Goal: Register for event/course

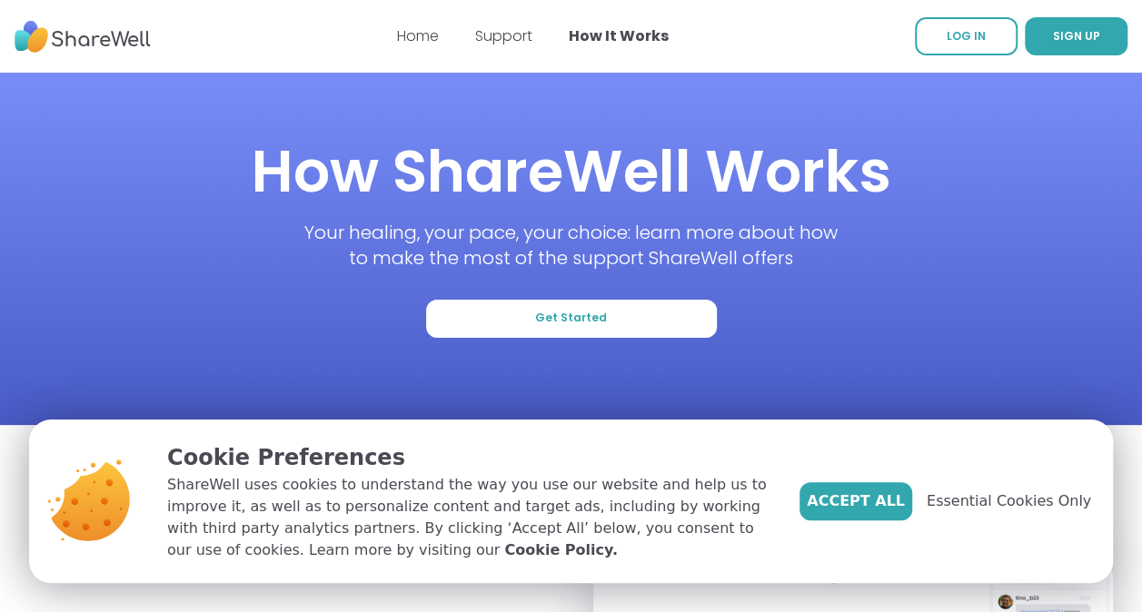
click at [1131, 254] on section "How ShareWell Works Your healing, your pace, your choice: learn more about how …" at bounding box center [571, 249] width 1142 height 353
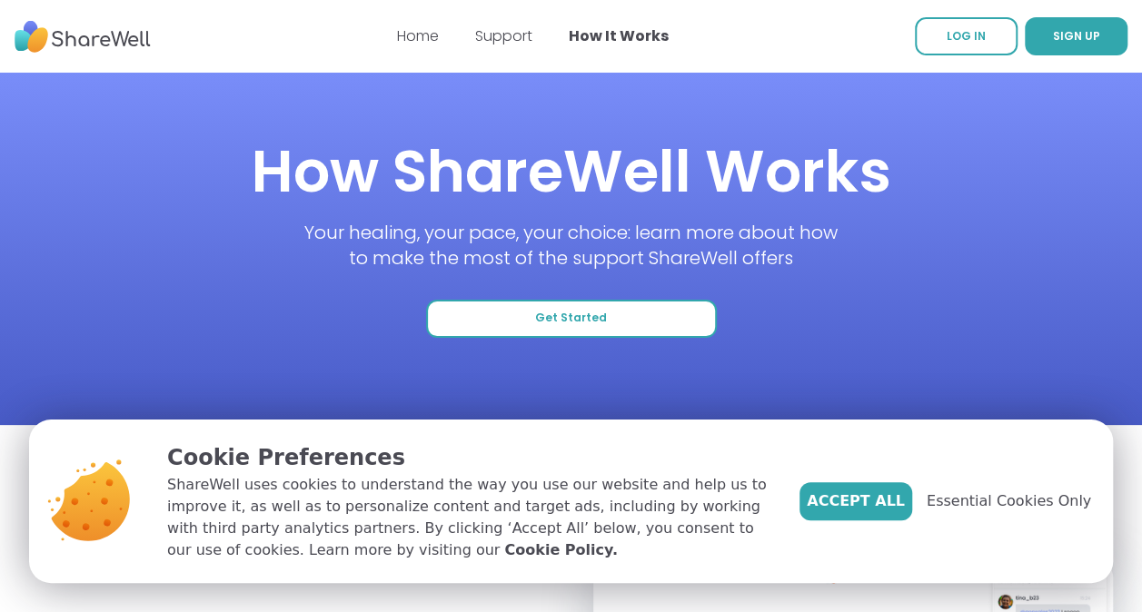
click at [586, 309] on button "Get Started" at bounding box center [571, 319] width 291 height 38
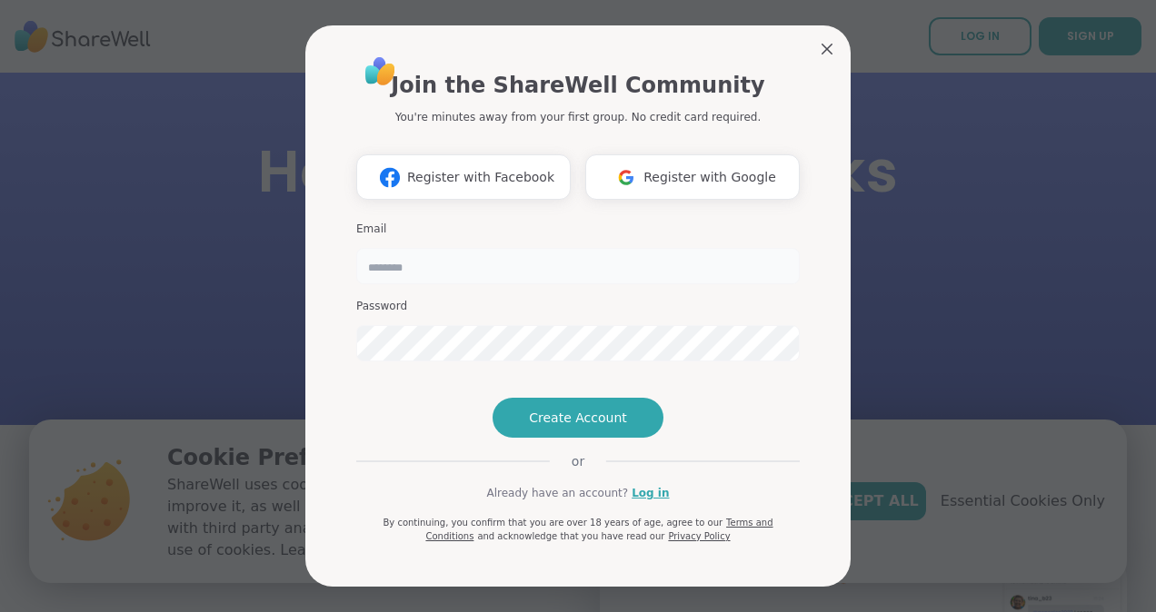
click at [402, 248] on input "email" at bounding box center [577, 266] width 443 height 36
type input "**********"
click at [562, 427] on span "Create Account" at bounding box center [578, 418] width 98 height 18
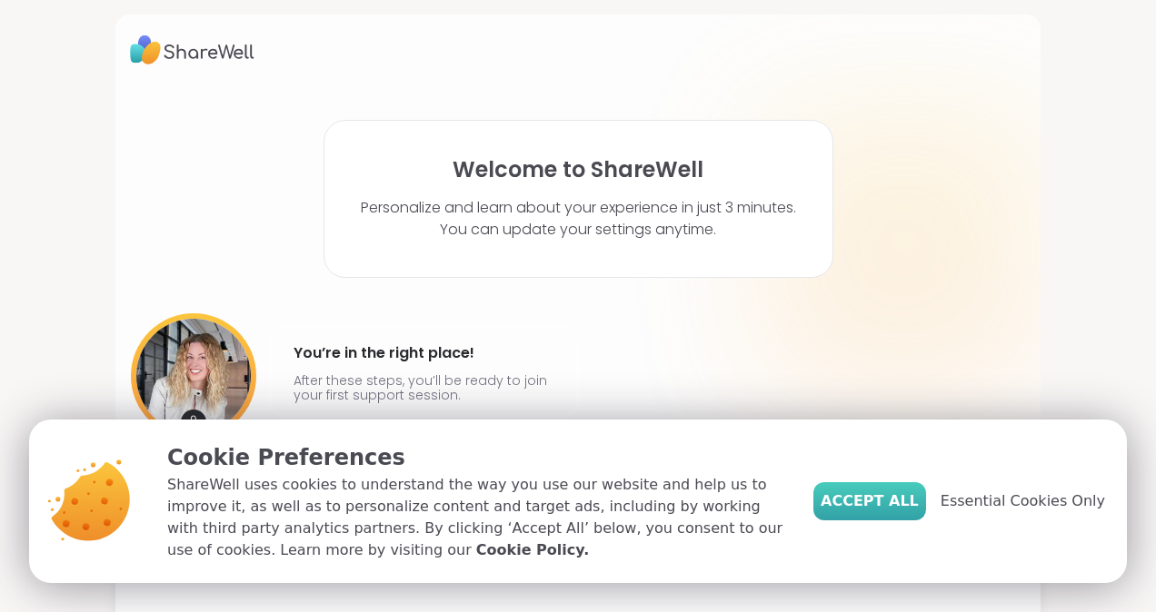
click at [890, 494] on span "Accept All" at bounding box center [869, 502] width 98 height 22
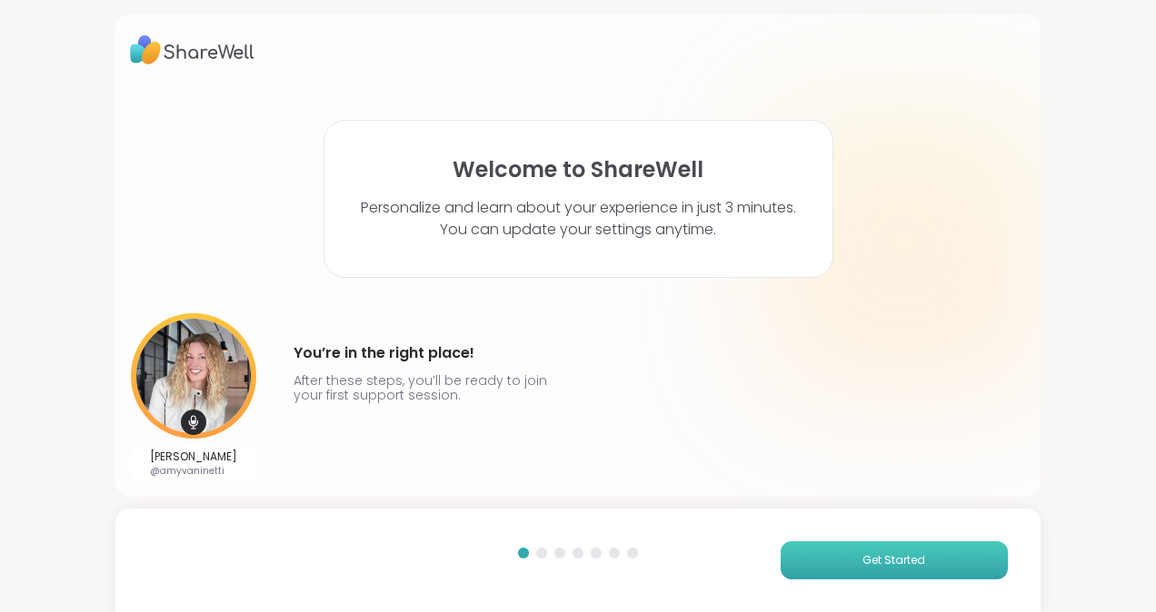
click at [880, 562] on span "Get Started" at bounding box center [893, 560] width 63 height 16
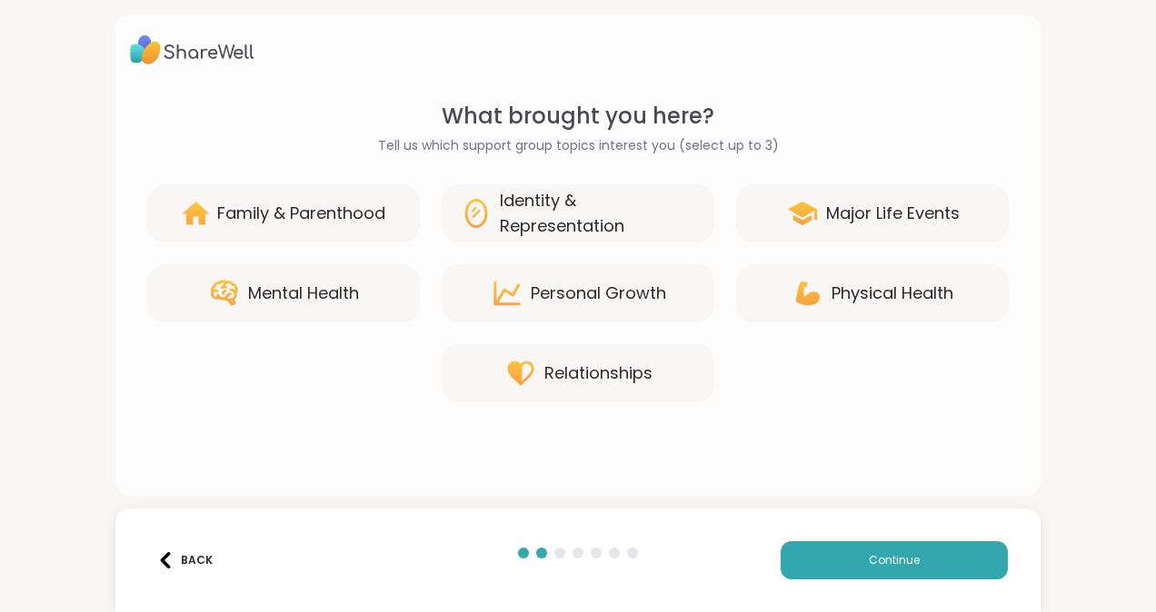
click at [840, 285] on div "Physical Health" at bounding box center [892, 293] width 122 height 25
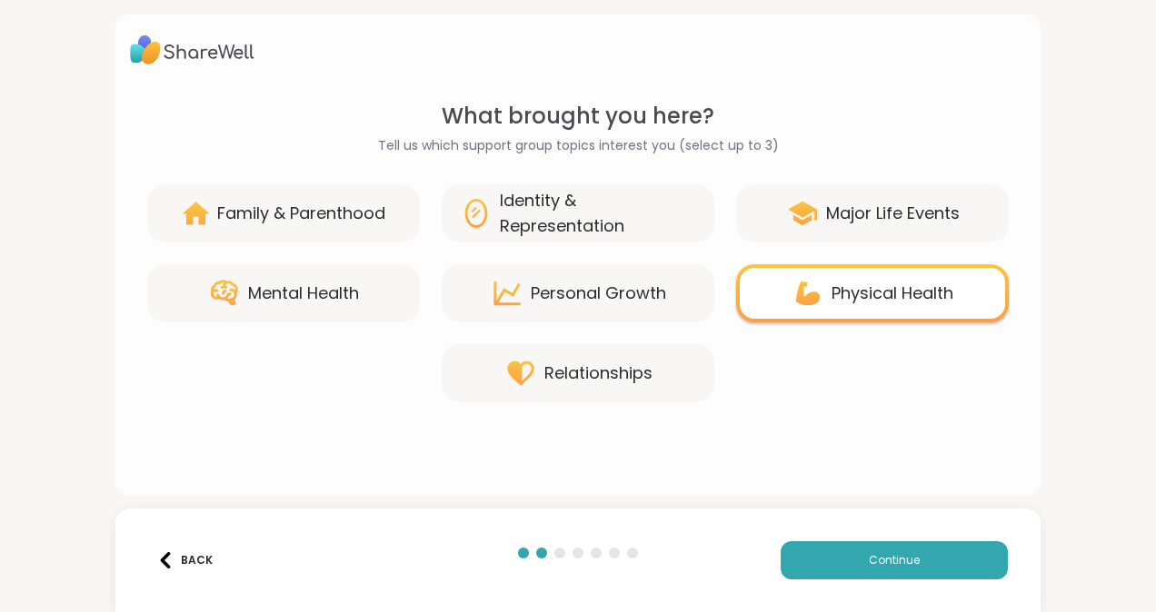
click at [305, 301] on div "Mental Health" at bounding box center [303, 293] width 111 height 25
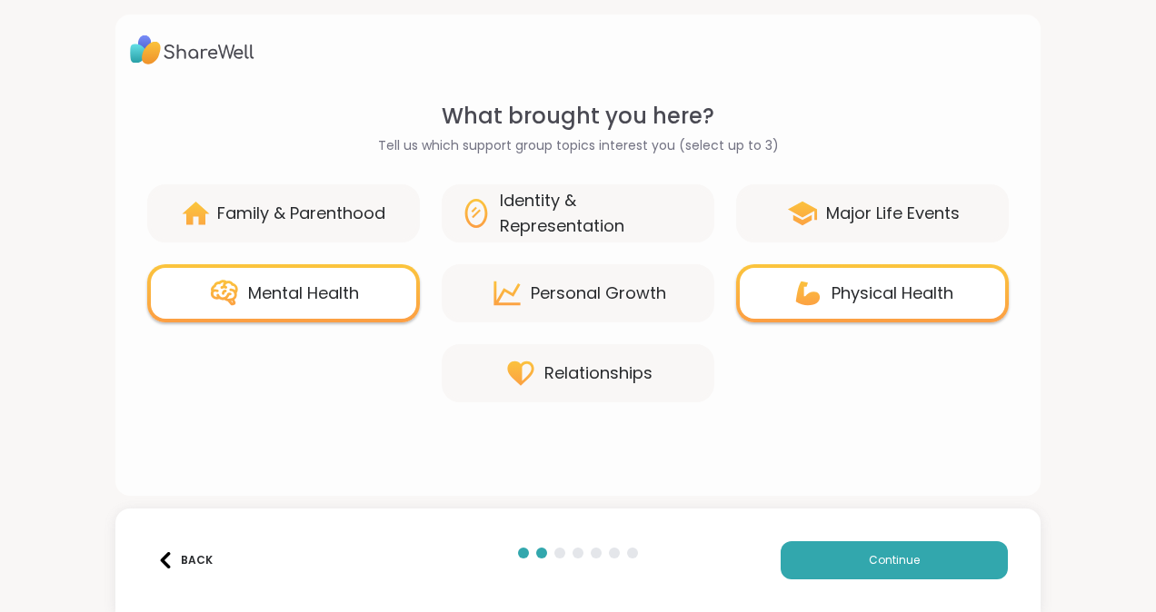
click at [840, 209] on div "Major Life Events" at bounding box center [893, 213] width 134 height 25
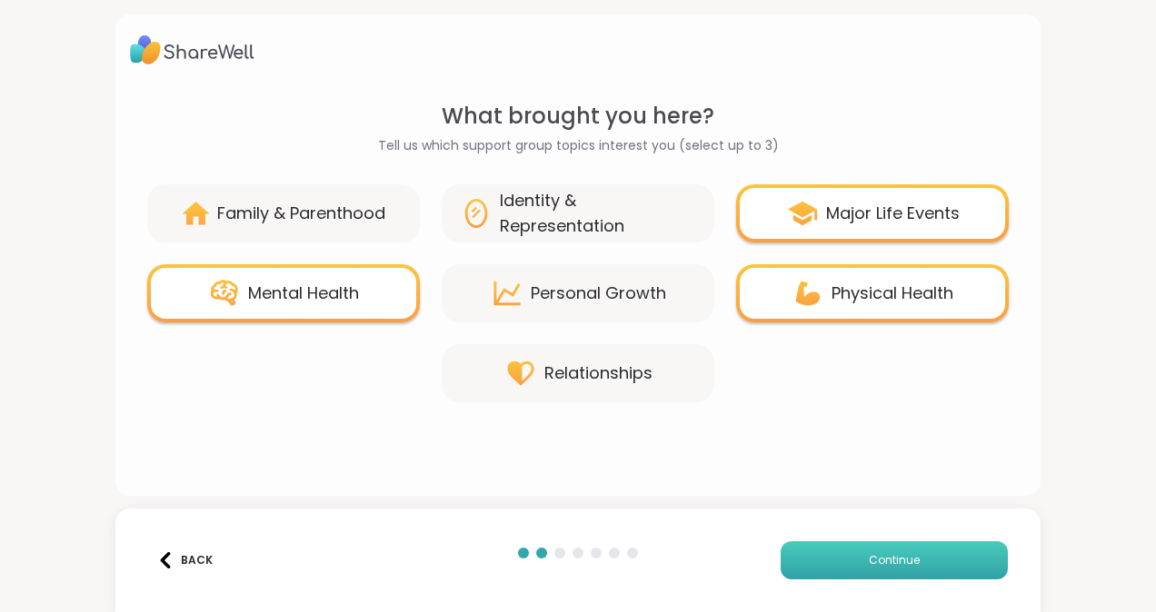
click at [874, 564] on span "Continue" at bounding box center [894, 560] width 51 height 16
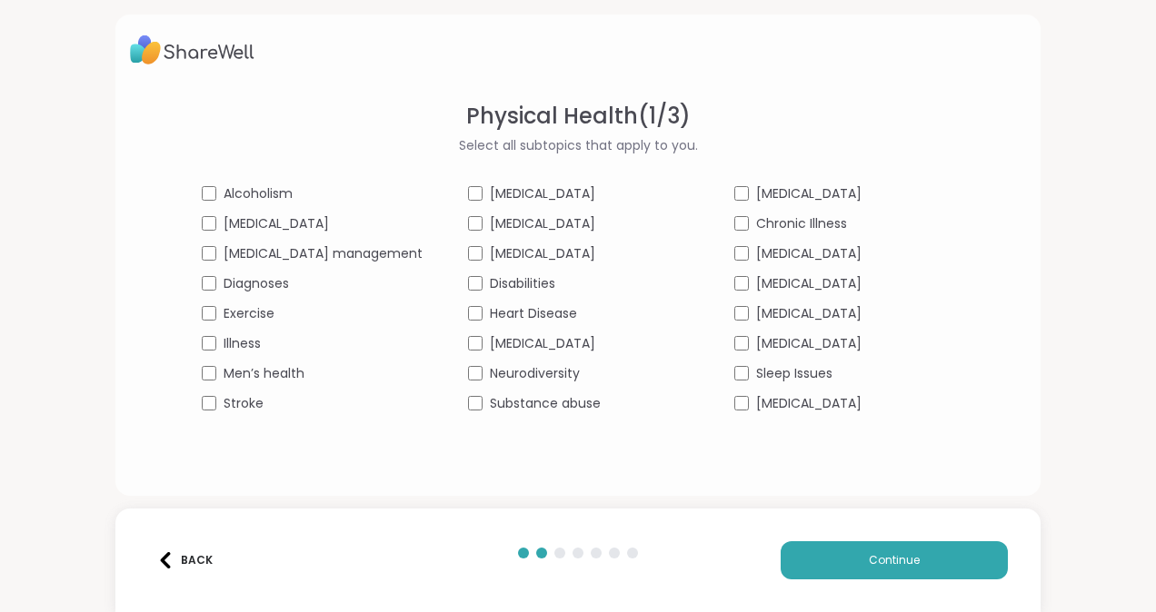
click at [489, 365] on div "Neurodiversity" at bounding box center [578, 373] width 221 height 19
click at [882, 562] on span "Continue" at bounding box center [894, 560] width 51 height 16
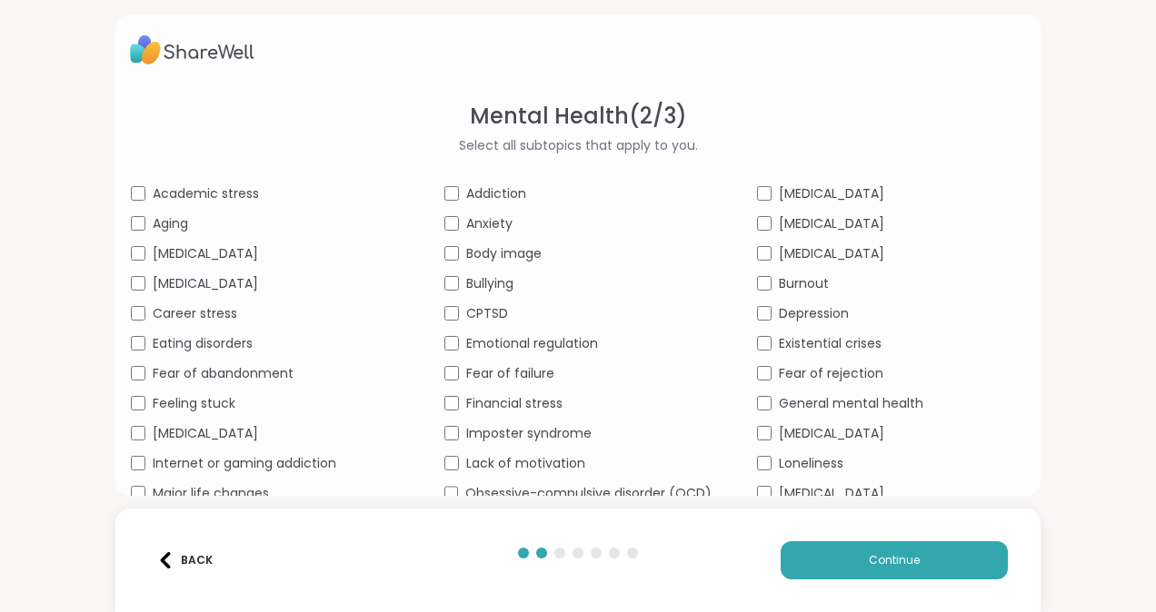
click at [758, 485] on div "[MEDICAL_DATA]" at bounding box center [891, 493] width 268 height 19
click at [465, 490] on span "Obsessive-compulsive disorder (OCD)" at bounding box center [588, 493] width 246 height 19
click at [872, 558] on span "Continue" at bounding box center [894, 560] width 51 height 16
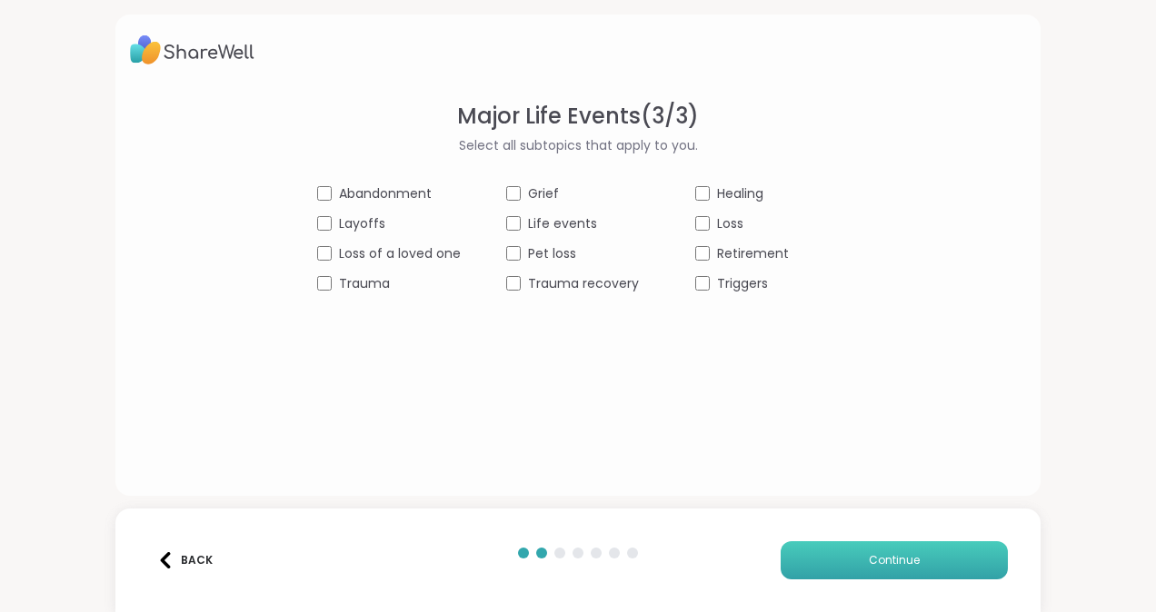
click at [881, 556] on span "Continue" at bounding box center [894, 560] width 51 height 16
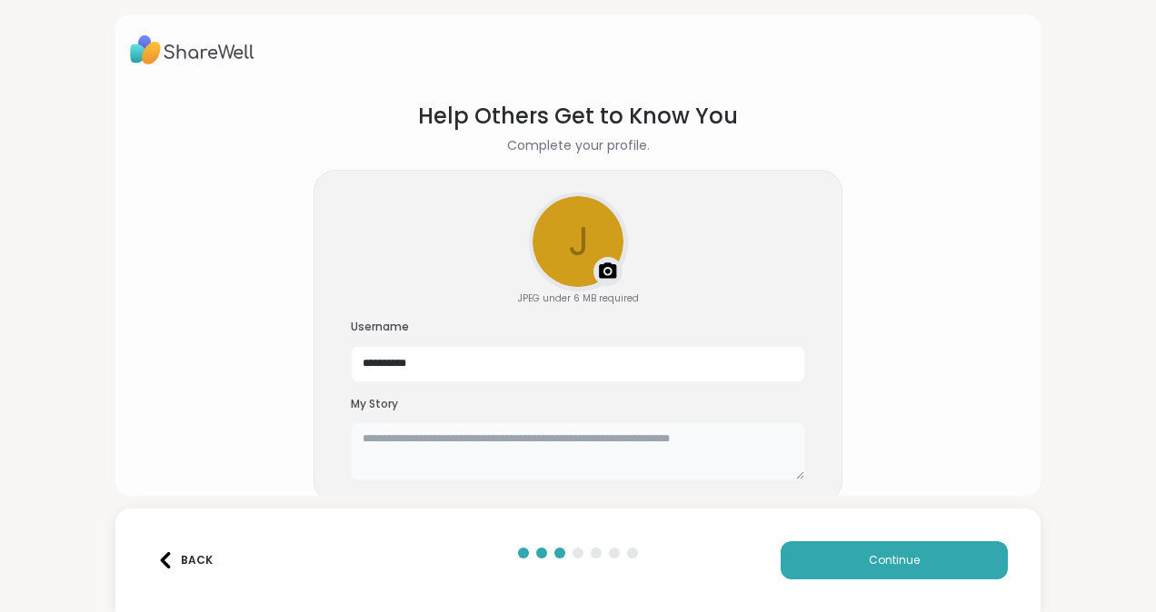
click at [353, 440] on textarea at bounding box center [578, 452] width 454 height 58
click at [477, 454] on textarea "**********" at bounding box center [578, 452] width 454 height 58
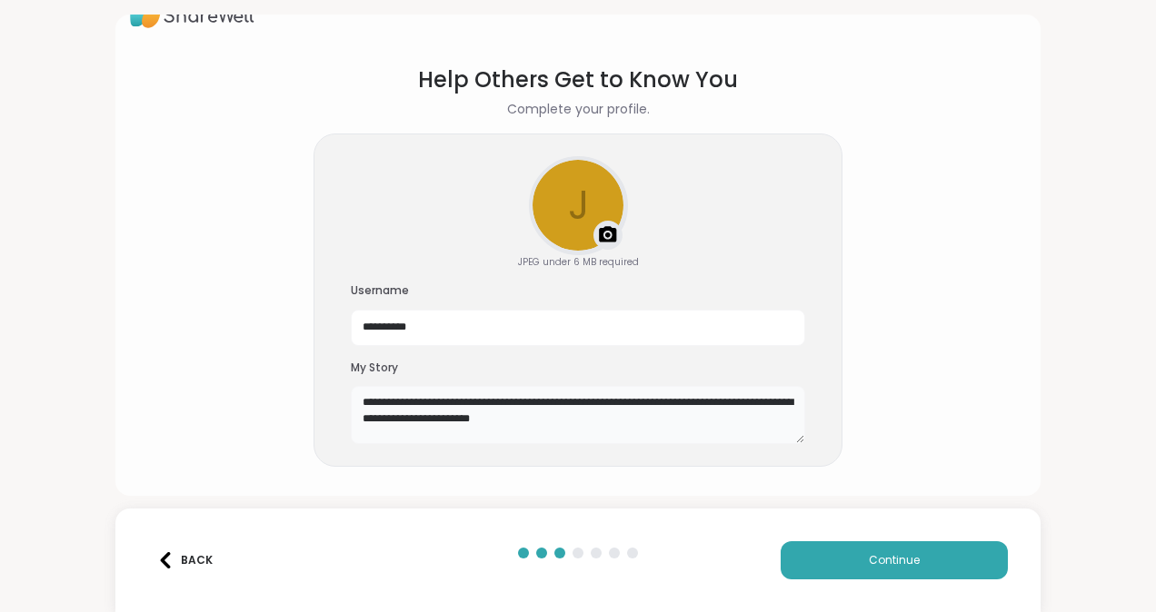
drag, startPoint x: 532, startPoint y: 458, endPoint x: 531, endPoint y: 418, distance: 40.0
click at [531, 418] on textarea "**********" at bounding box center [578, 415] width 454 height 58
click at [567, 420] on textarea "**********" at bounding box center [578, 415] width 454 height 58
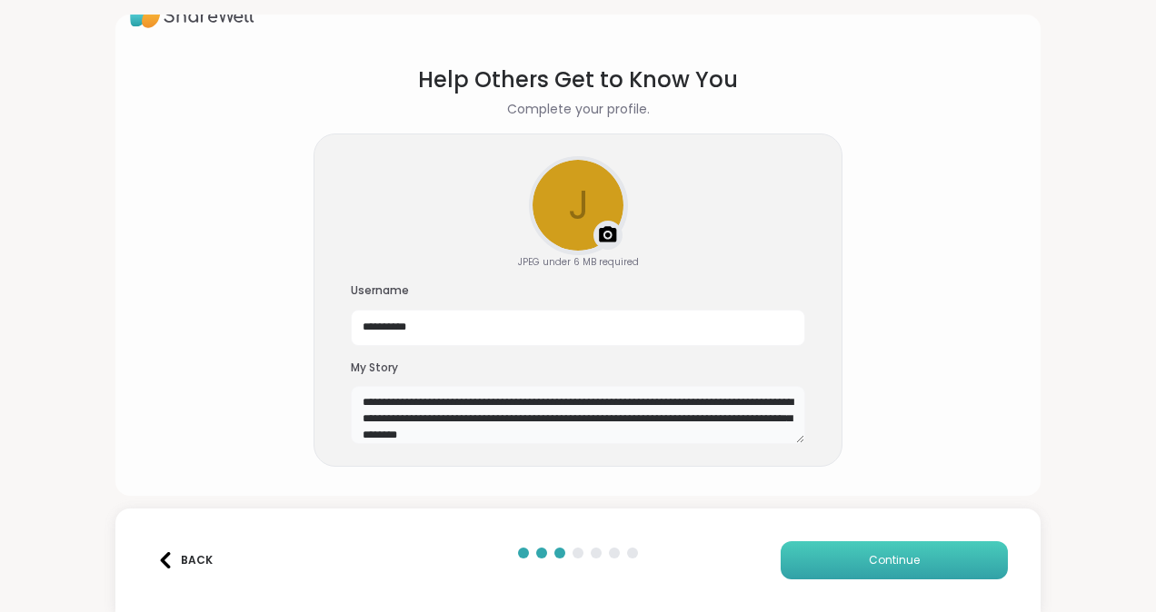
type textarea "**********"
click at [879, 558] on span "Continue" at bounding box center [894, 560] width 51 height 16
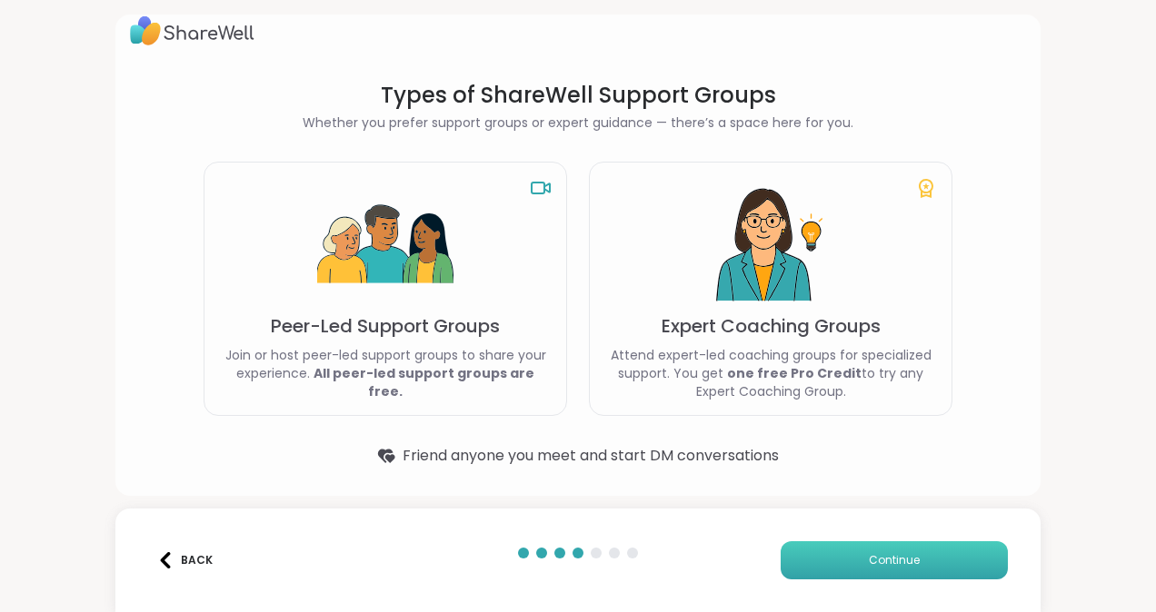
scroll to position [18, 0]
click at [879, 558] on span "Continue" at bounding box center [894, 560] width 51 height 16
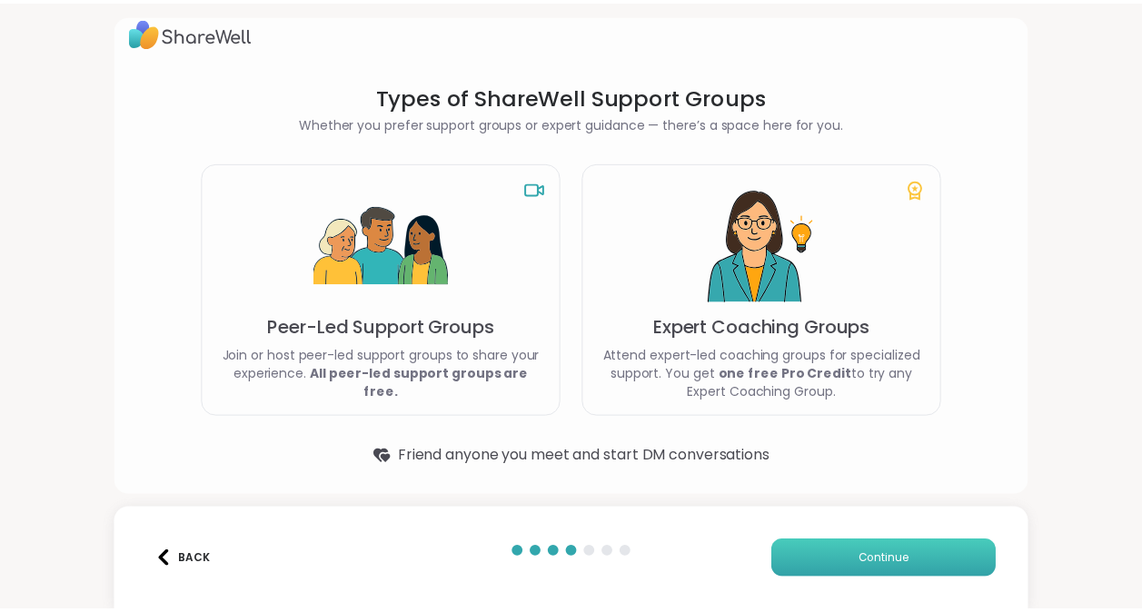
scroll to position [0, 0]
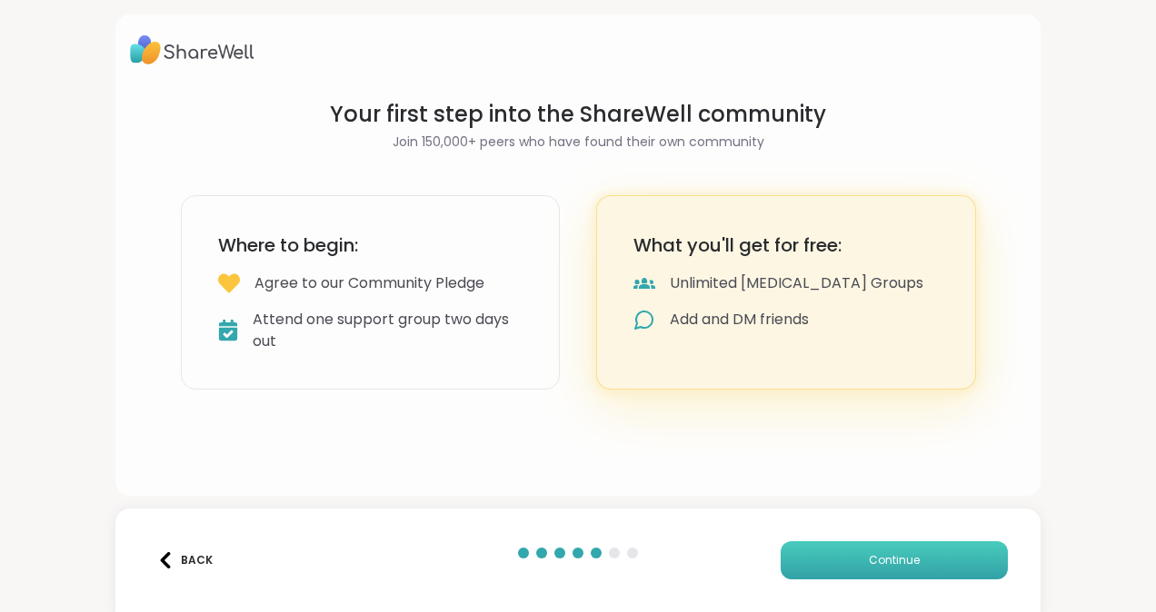
click at [870, 551] on button "Continue" at bounding box center [894, 561] width 227 height 38
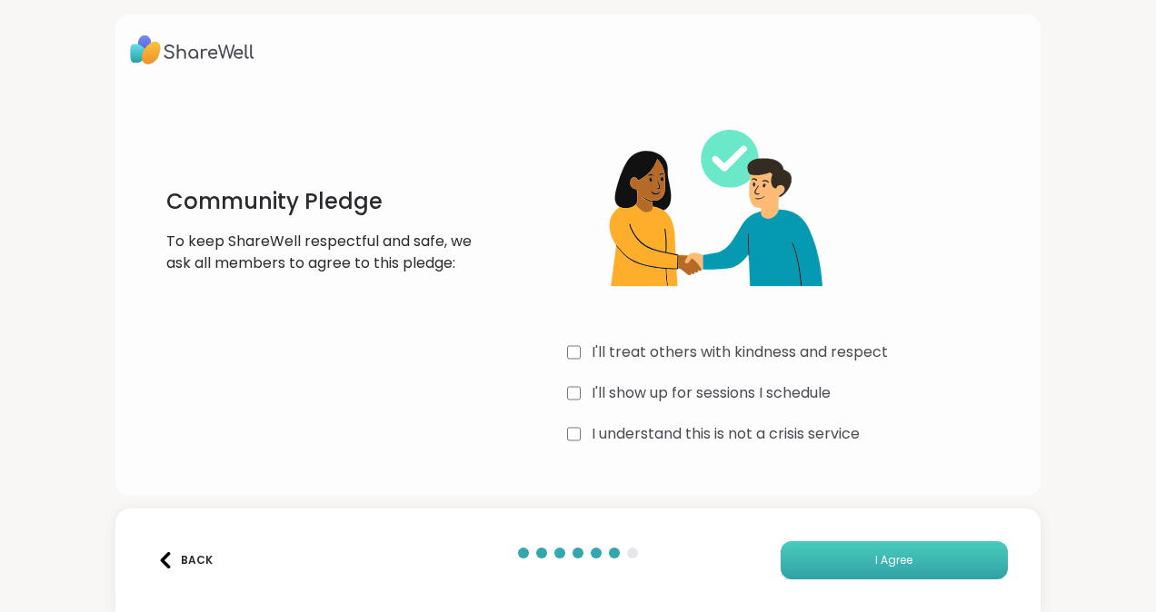
click at [875, 559] on span "I Agree" at bounding box center [893, 560] width 37 height 16
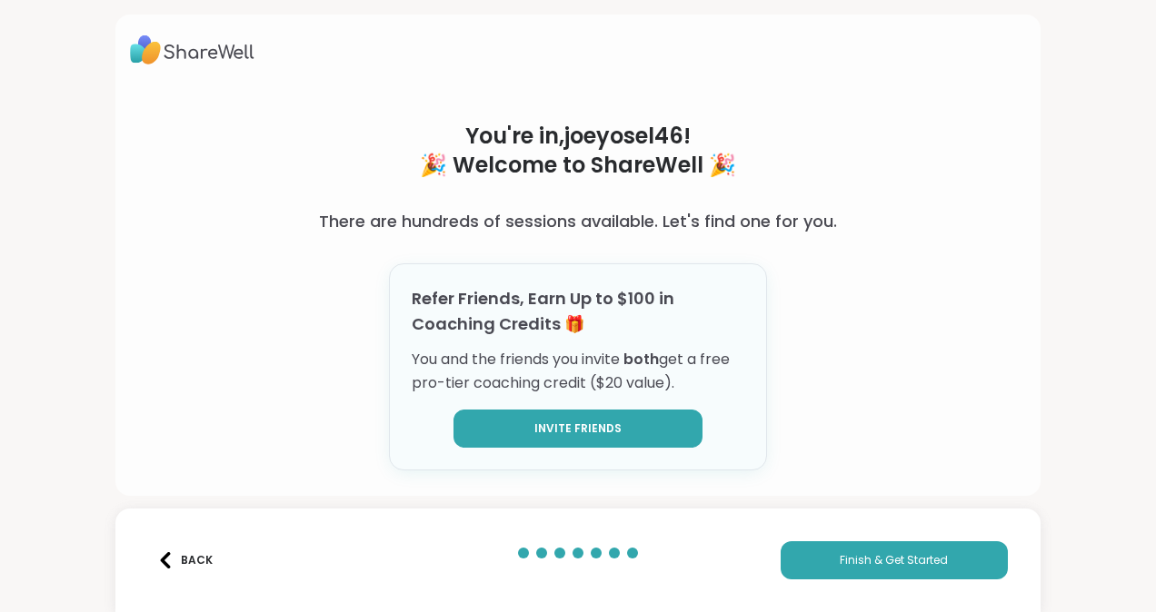
click at [562, 424] on span "Invite Friends" at bounding box center [577, 429] width 87 height 16
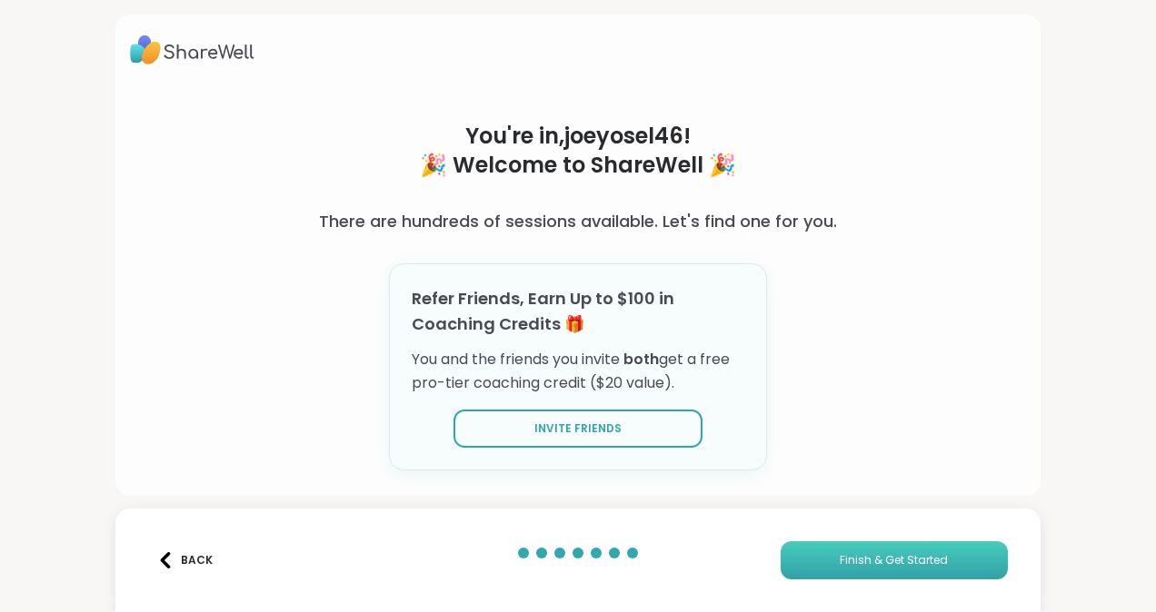
click at [850, 563] on span "Finish & Get Started" at bounding box center [894, 560] width 108 height 16
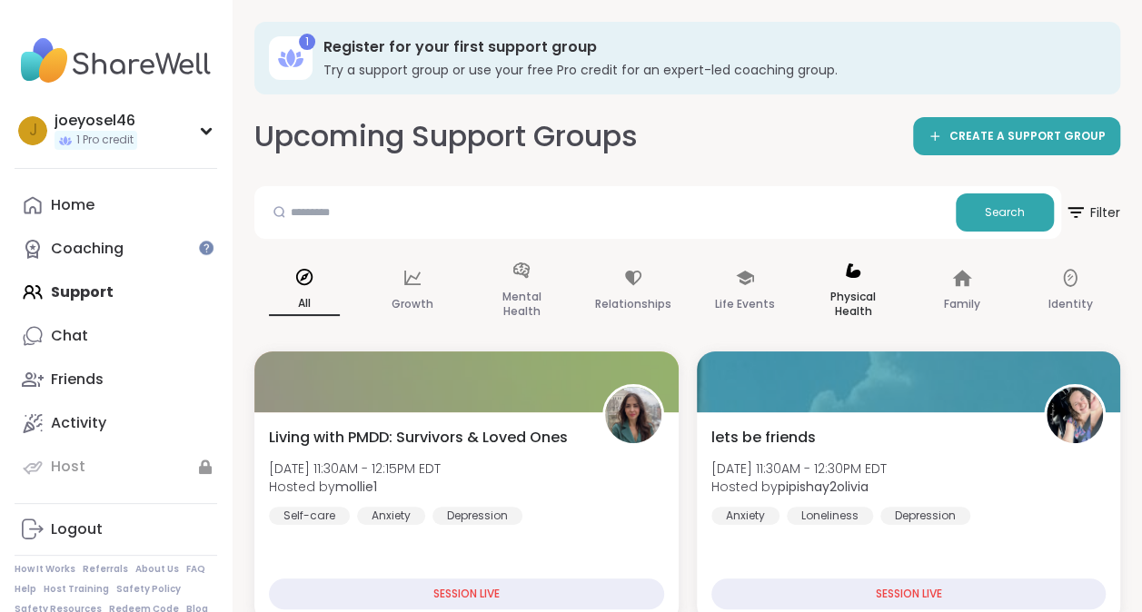
click at [850, 293] on p "Physical Health" at bounding box center [853, 304] width 71 height 36
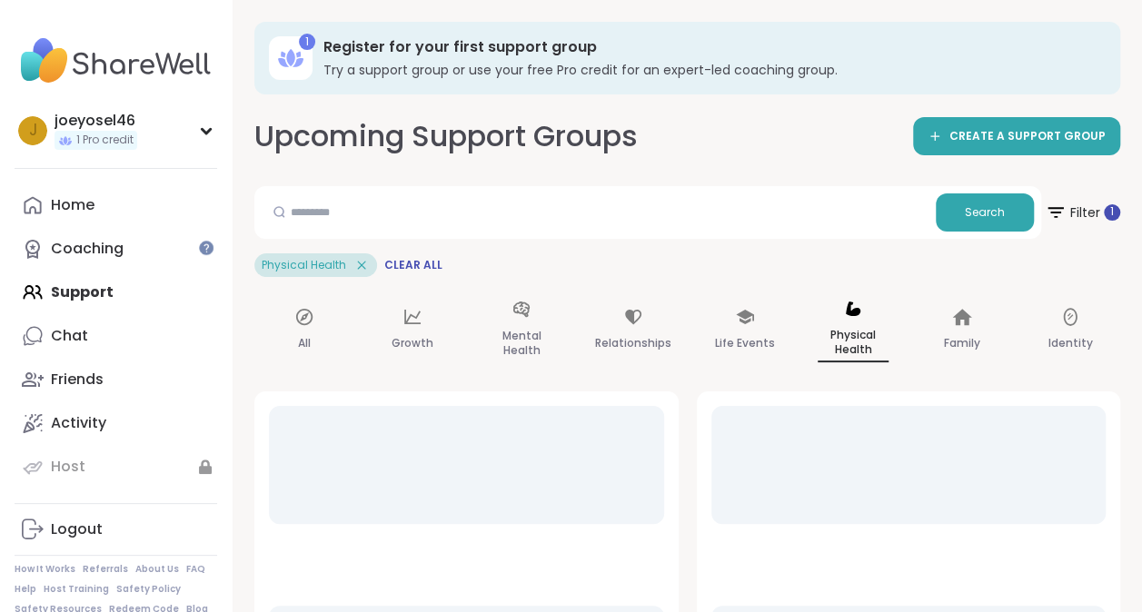
click at [850, 293] on div "Physical Health" at bounding box center [853, 330] width 100 height 93
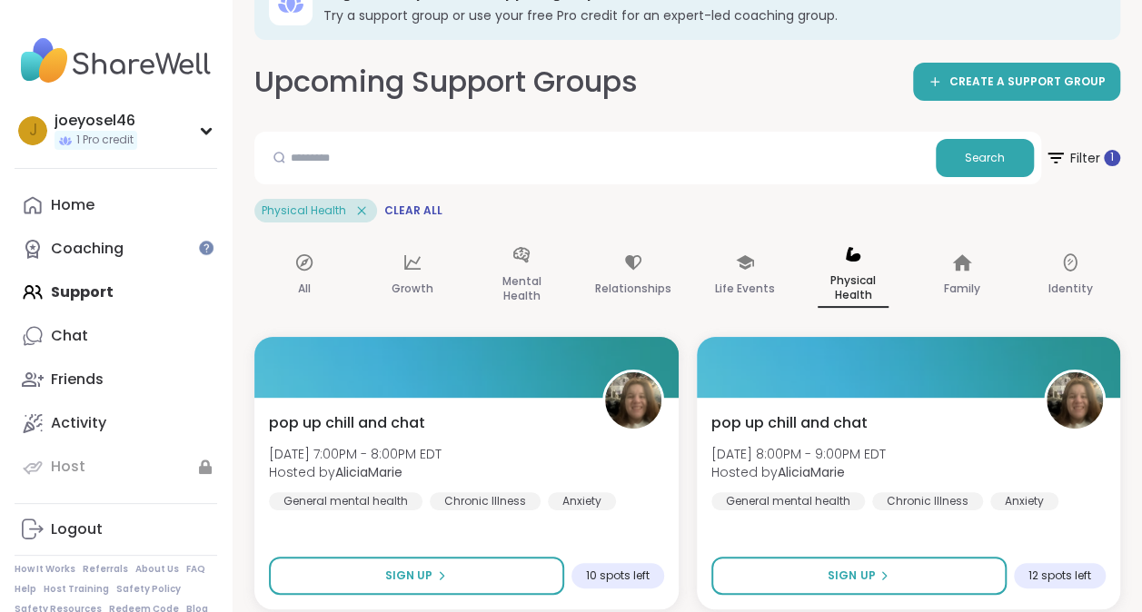
scroll to position [73, 0]
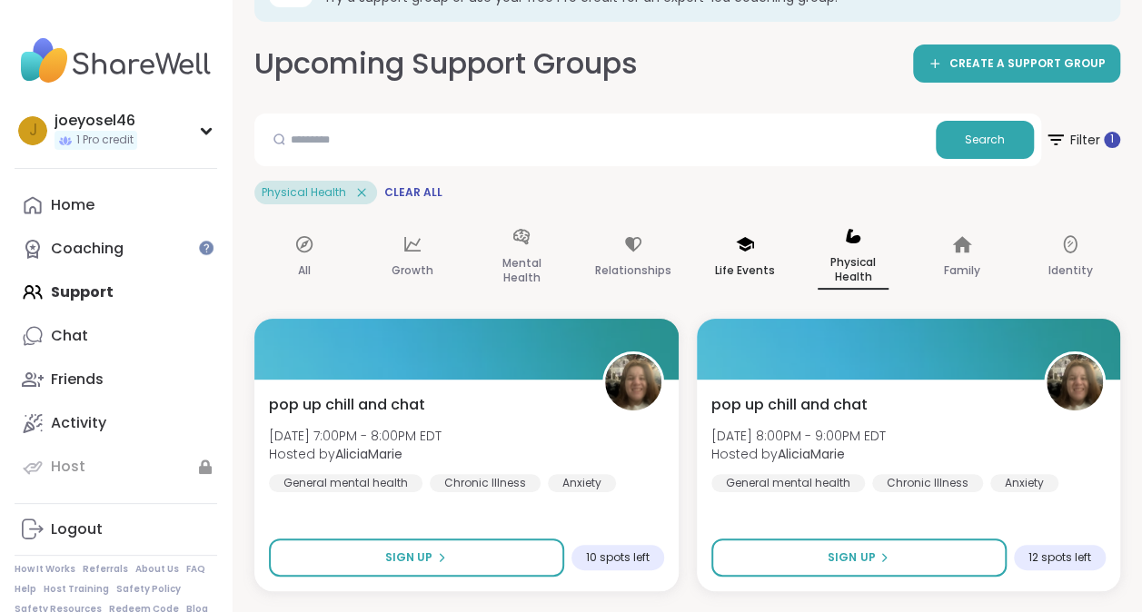
click at [745, 244] on icon at bounding box center [745, 244] width 18 height 15
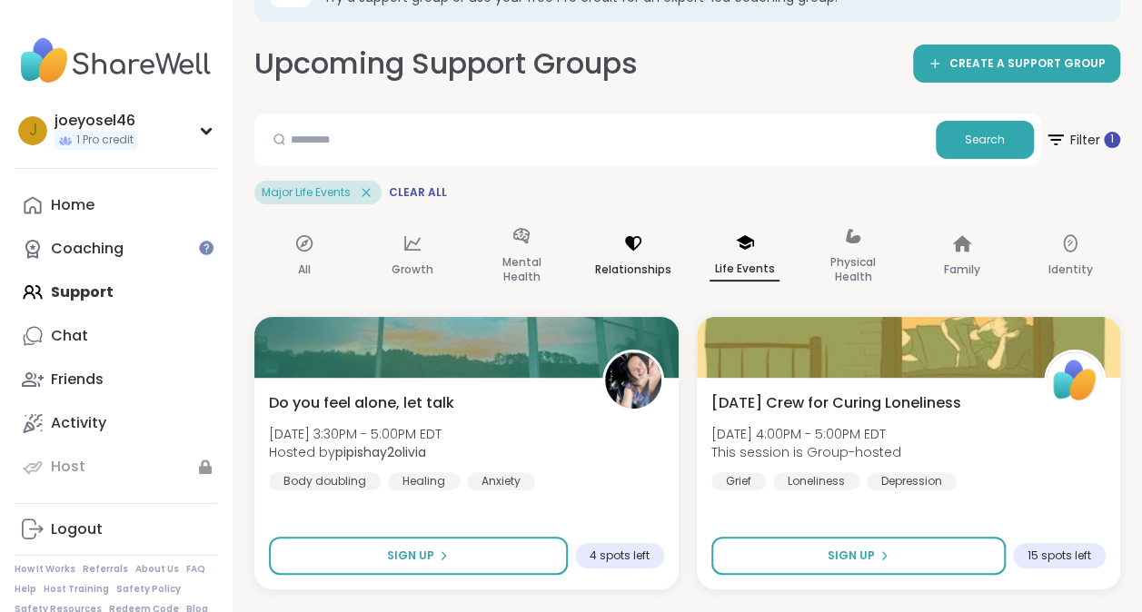
click at [625, 253] on icon at bounding box center [633, 244] width 20 height 20
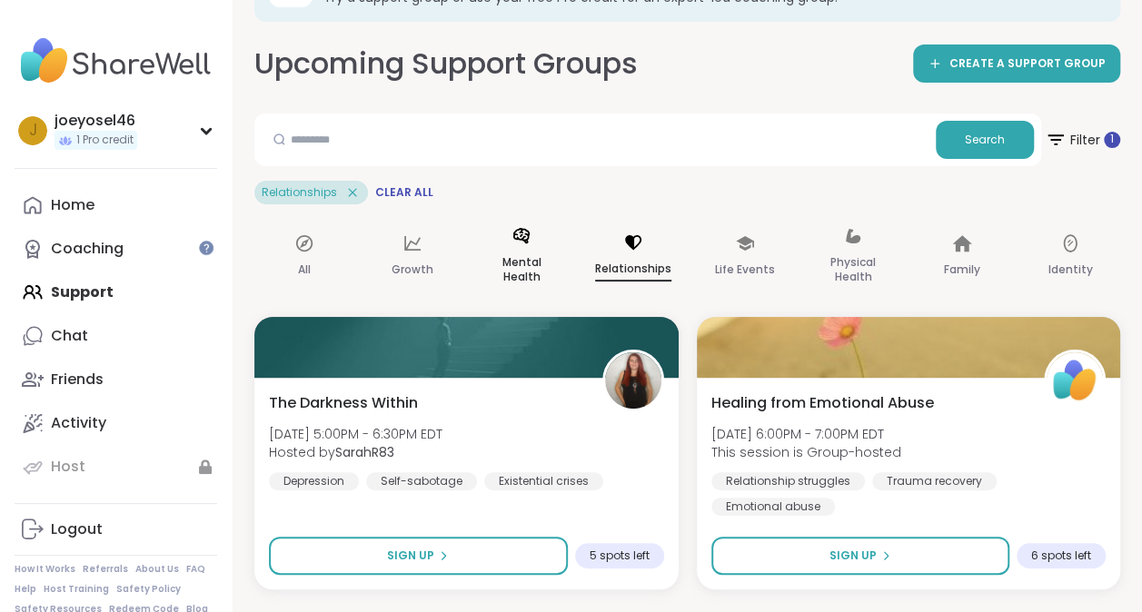
click at [519, 259] on p "Mental Health" at bounding box center [521, 270] width 71 height 36
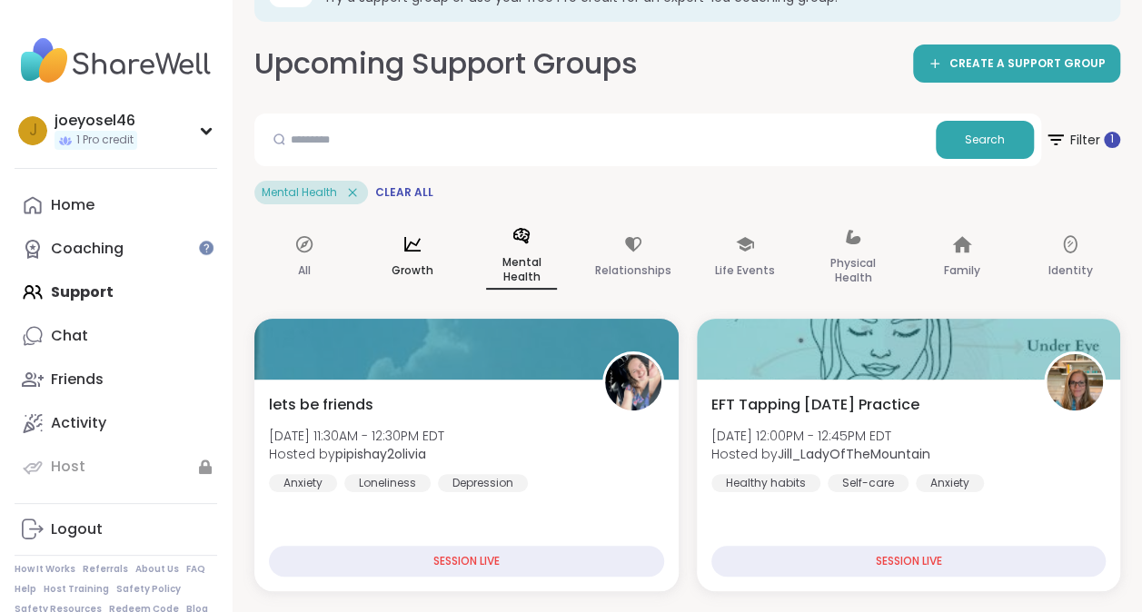
click at [405, 264] on p "Growth" at bounding box center [413, 271] width 42 height 22
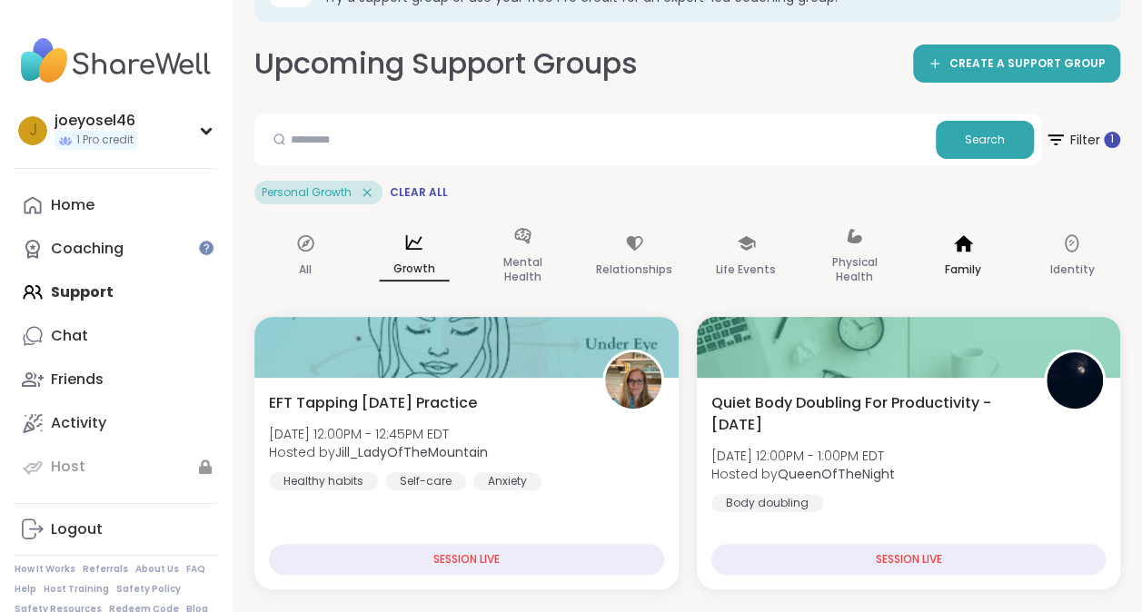
click at [965, 251] on icon at bounding box center [963, 243] width 19 height 16
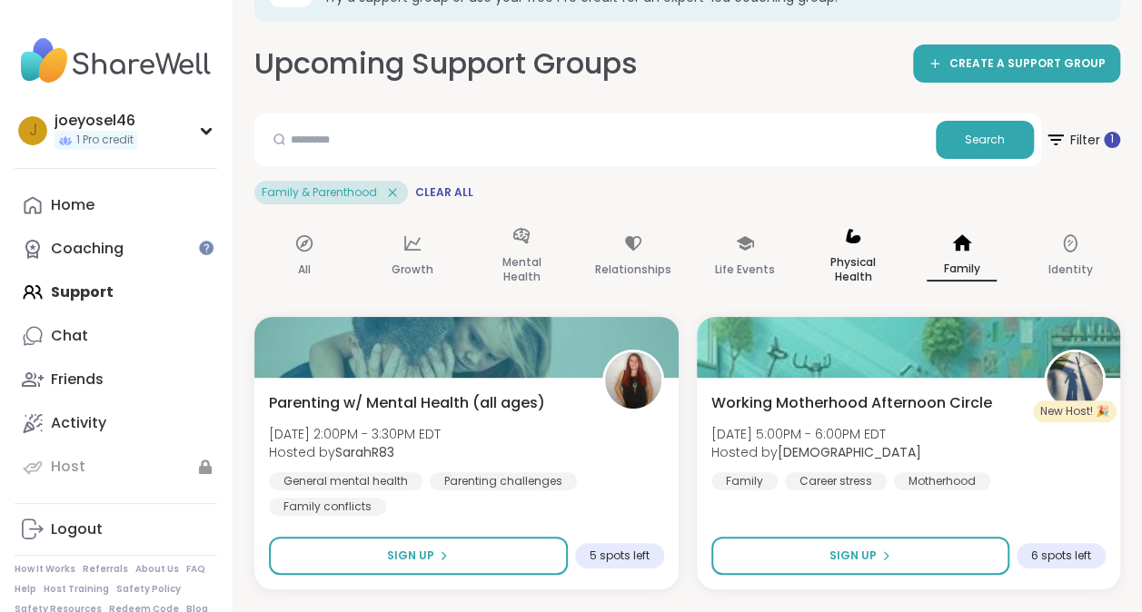
click at [841, 265] on p "Physical Health" at bounding box center [853, 270] width 71 height 36
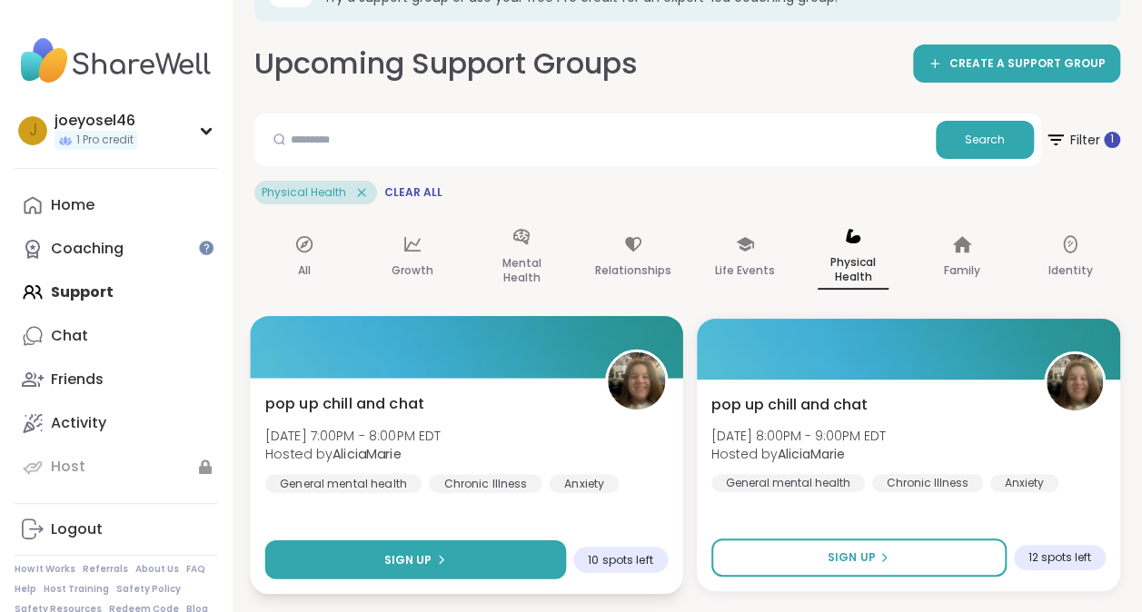
click at [416, 547] on button "Sign Up" at bounding box center [415, 560] width 301 height 39
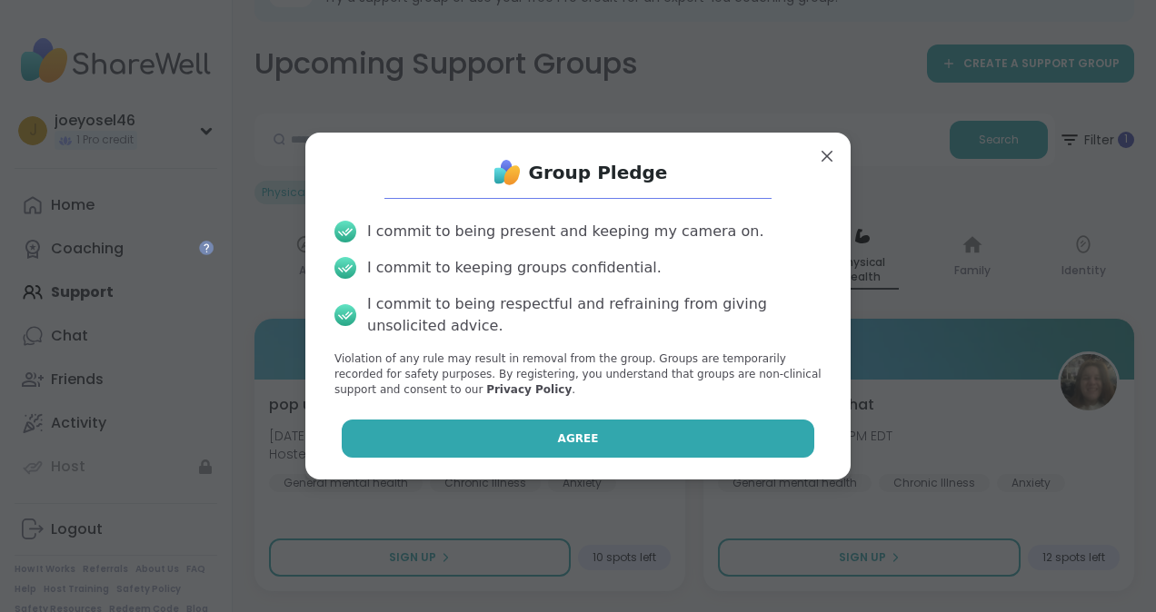
click at [563, 434] on span "Agree" at bounding box center [578, 439] width 41 height 16
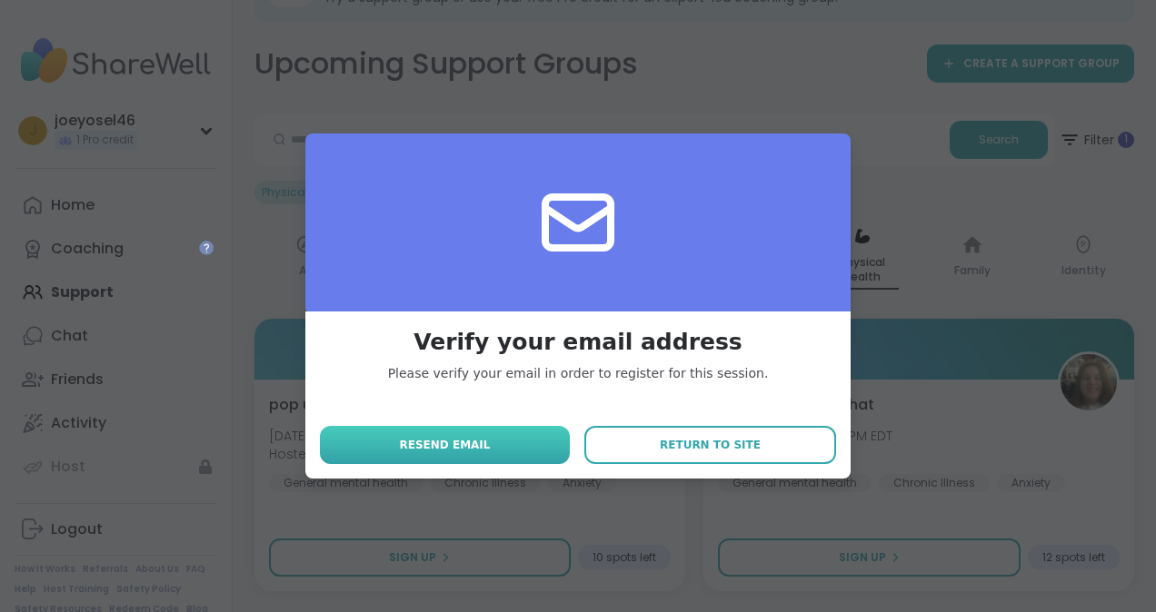
click at [442, 445] on span "Resend email" at bounding box center [444, 445] width 91 height 16
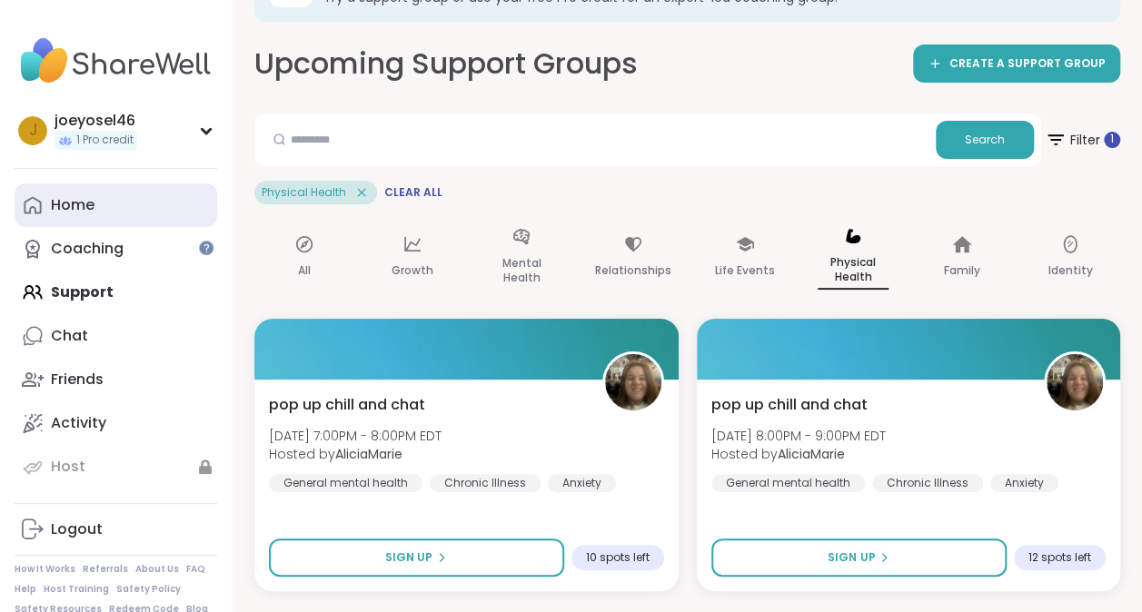
click at [61, 197] on div "Home" at bounding box center [73, 205] width 44 height 20
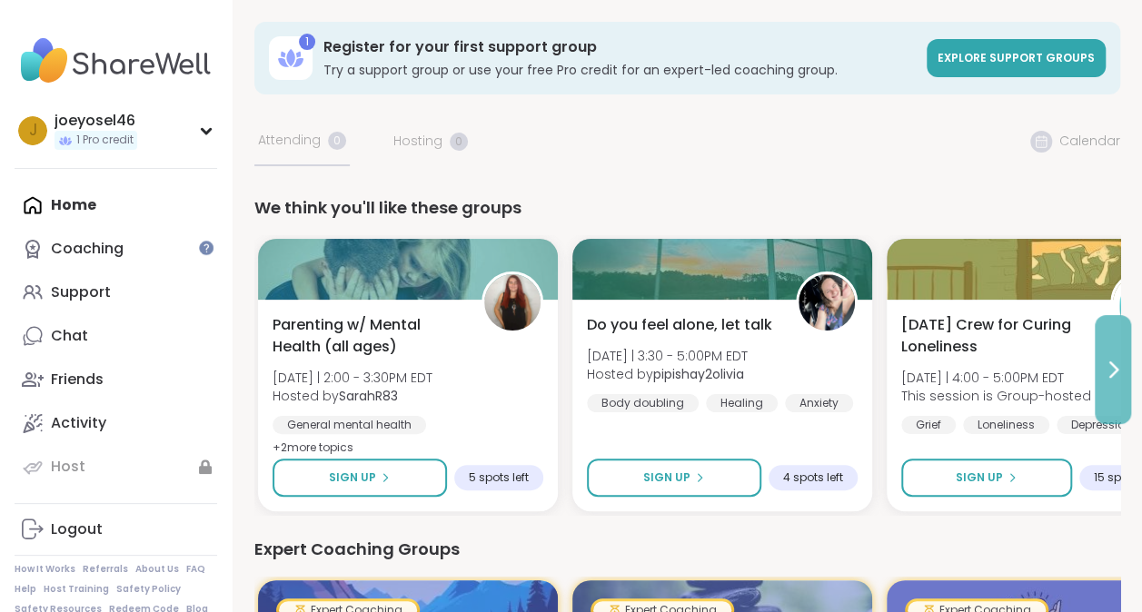
click at [1115, 365] on icon at bounding box center [1113, 370] width 22 height 22
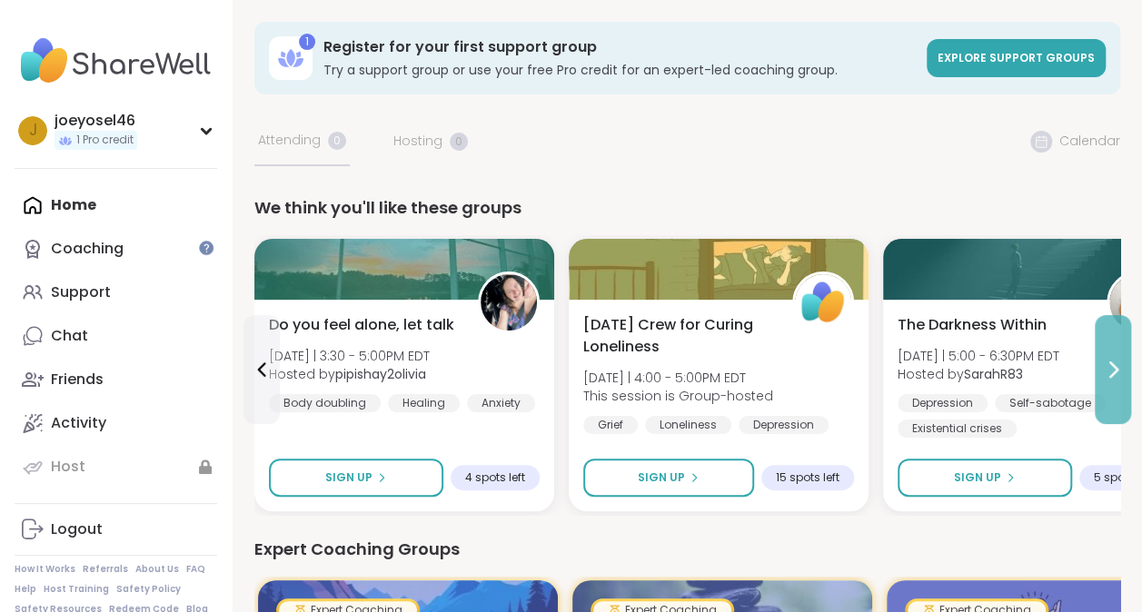
click at [1115, 365] on icon at bounding box center [1113, 370] width 22 height 22
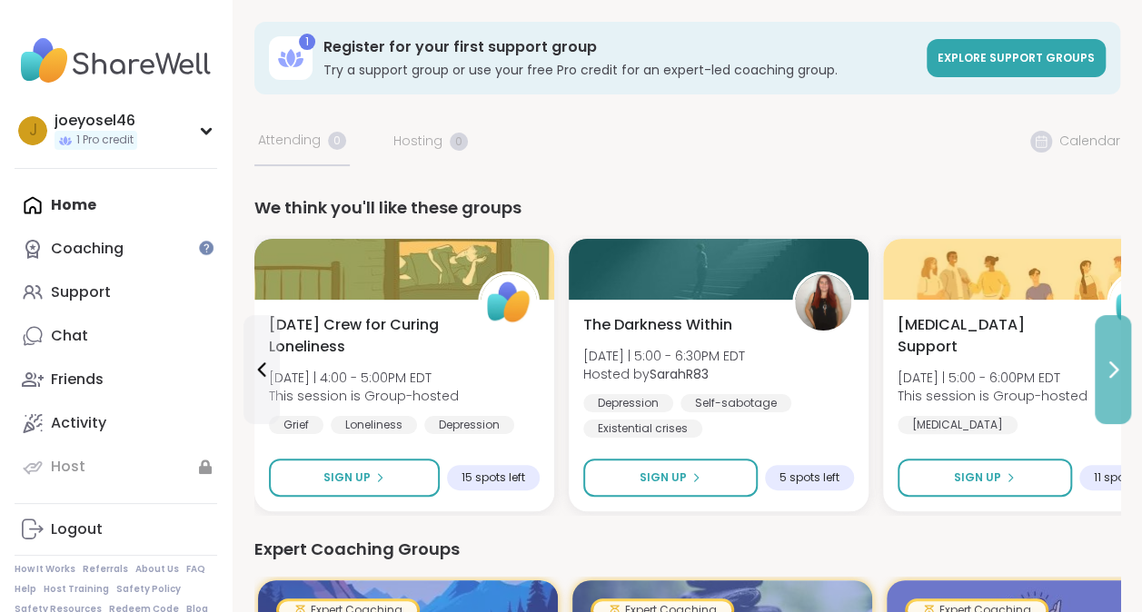
click at [1115, 365] on icon at bounding box center [1113, 370] width 22 height 22
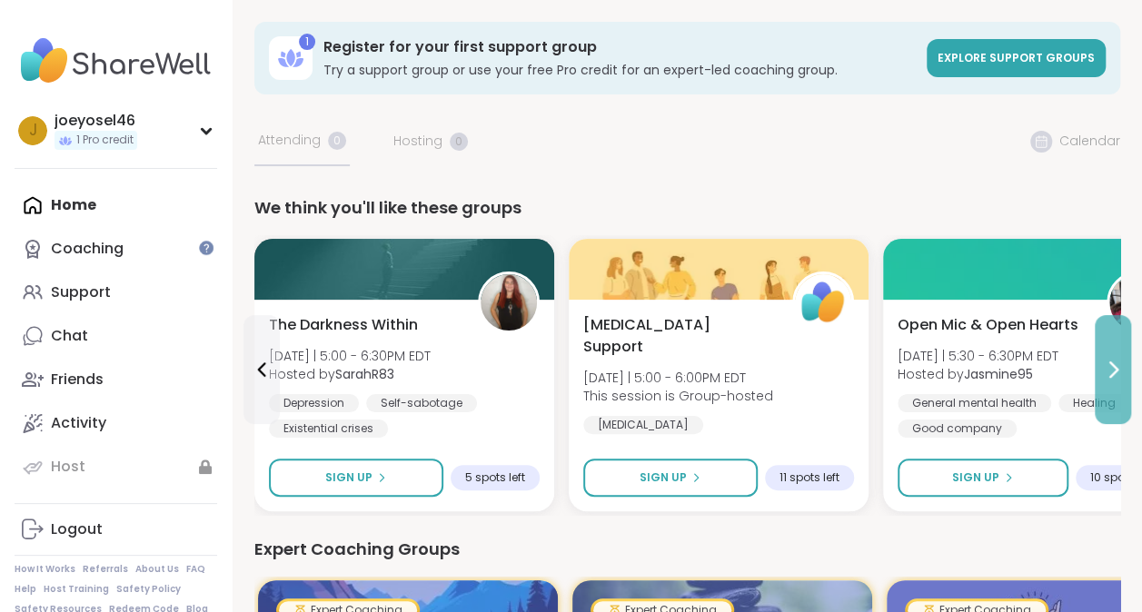
click at [1115, 365] on icon at bounding box center [1113, 370] width 22 height 22
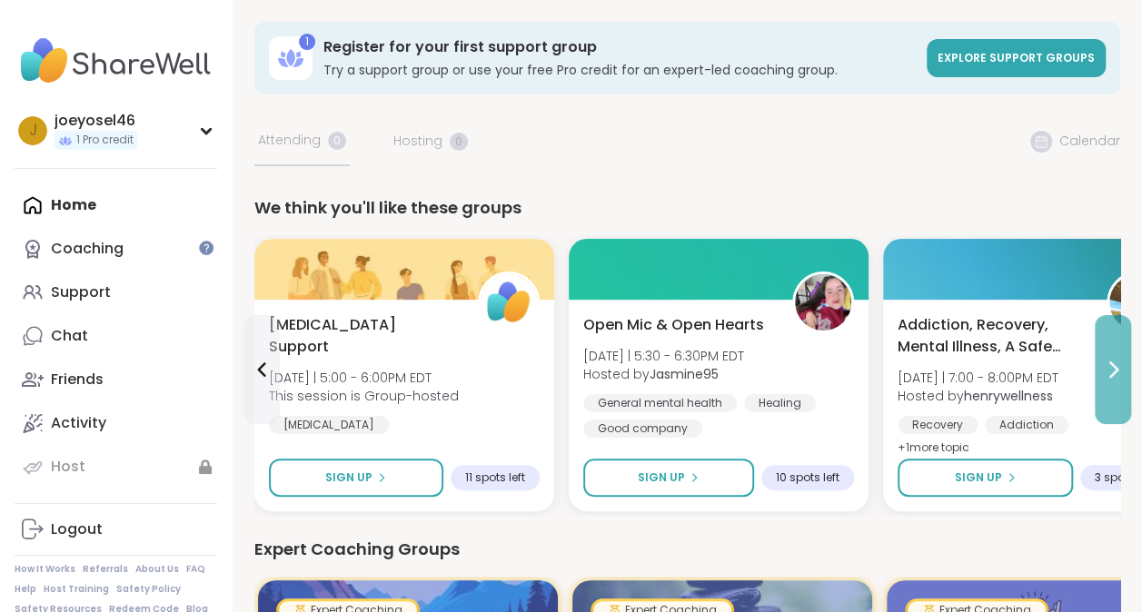
click at [1116, 365] on icon at bounding box center [1113, 370] width 22 height 22
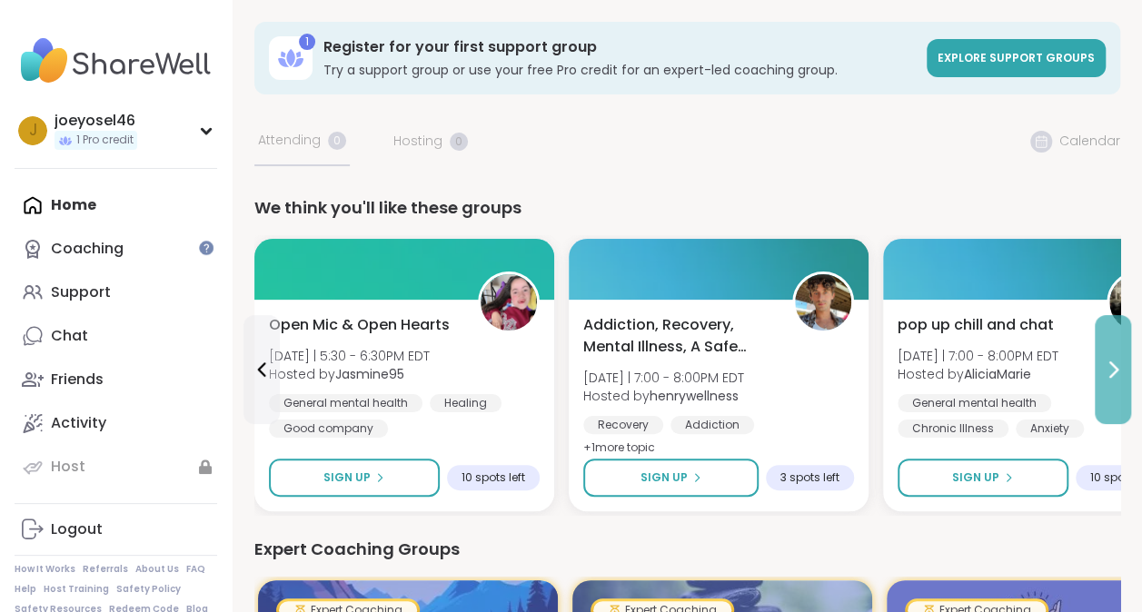
click at [1118, 365] on icon at bounding box center [1113, 370] width 22 height 22
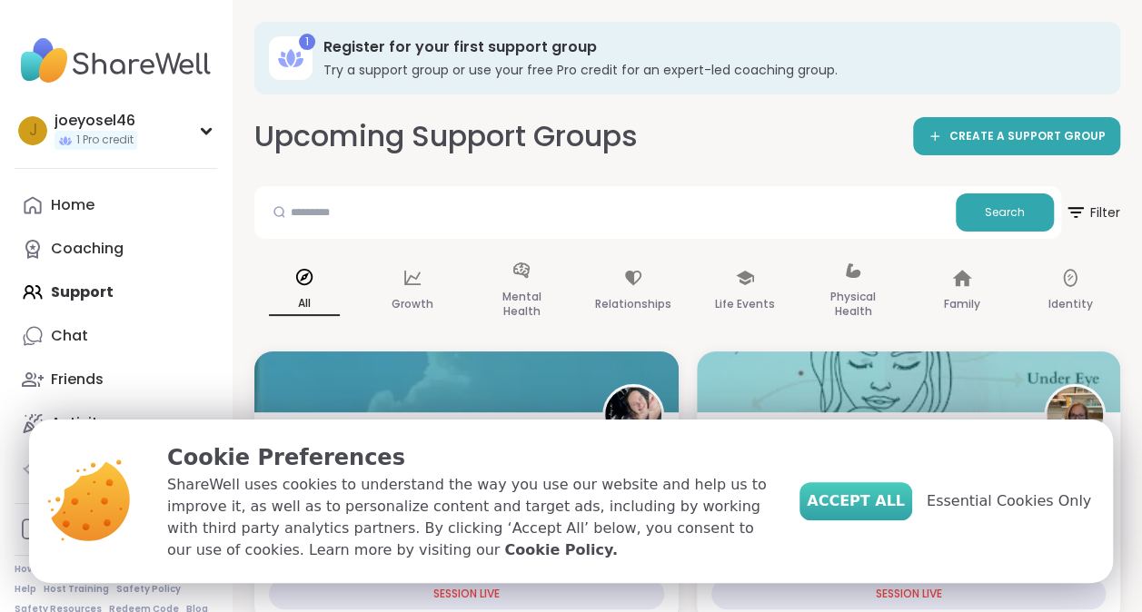
click at [876, 502] on span "Accept All" at bounding box center [856, 502] width 98 height 22
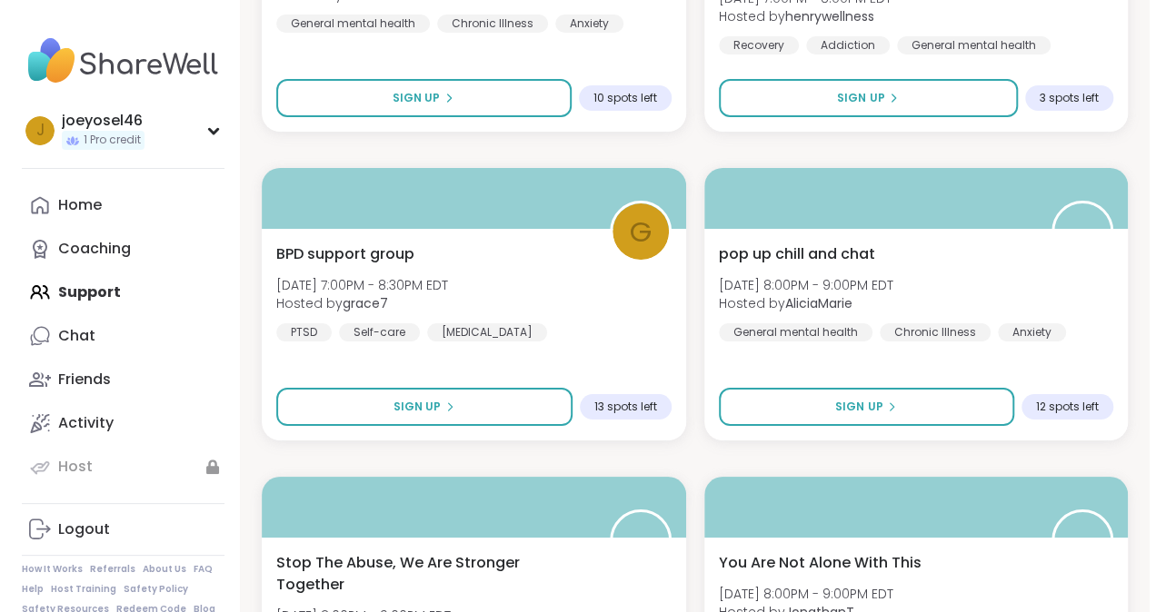
scroll to position [3271, 0]
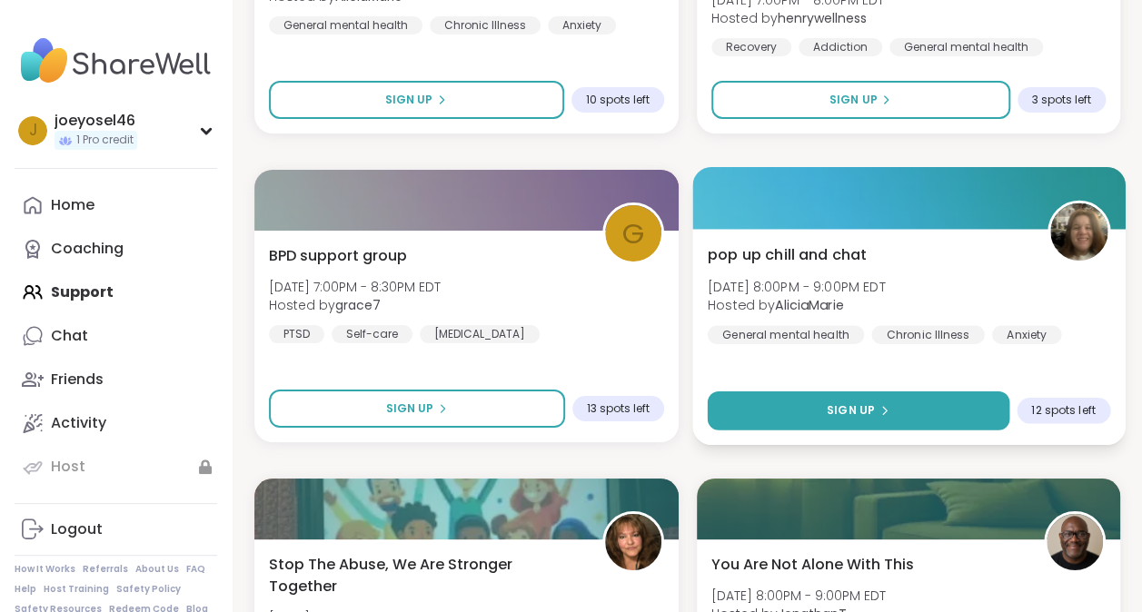
click at [856, 408] on span "Sign Up" at bounding box center [850, 411] width 48 height 16
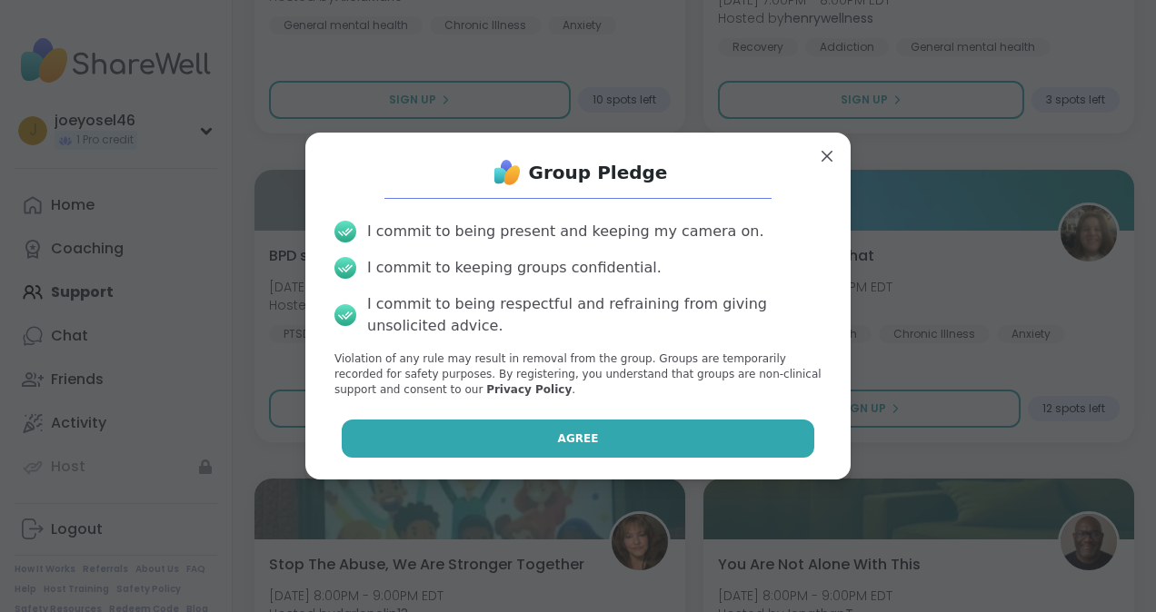
click at [567, 439] on span "Agree" at bounding box center [578, 439] width 41 height 16
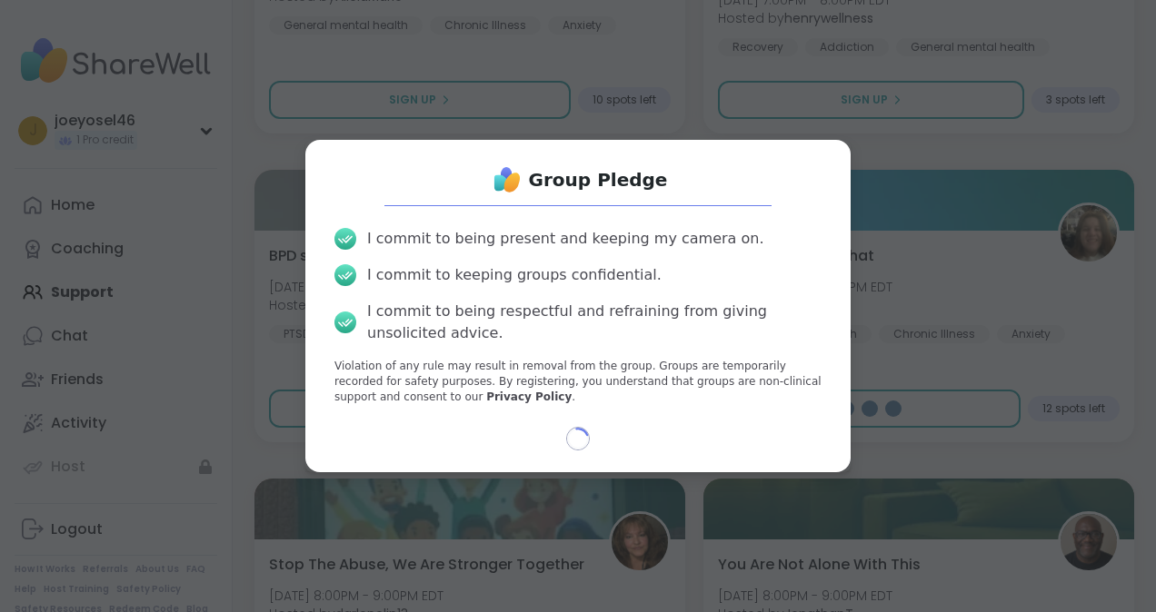
select select "**"
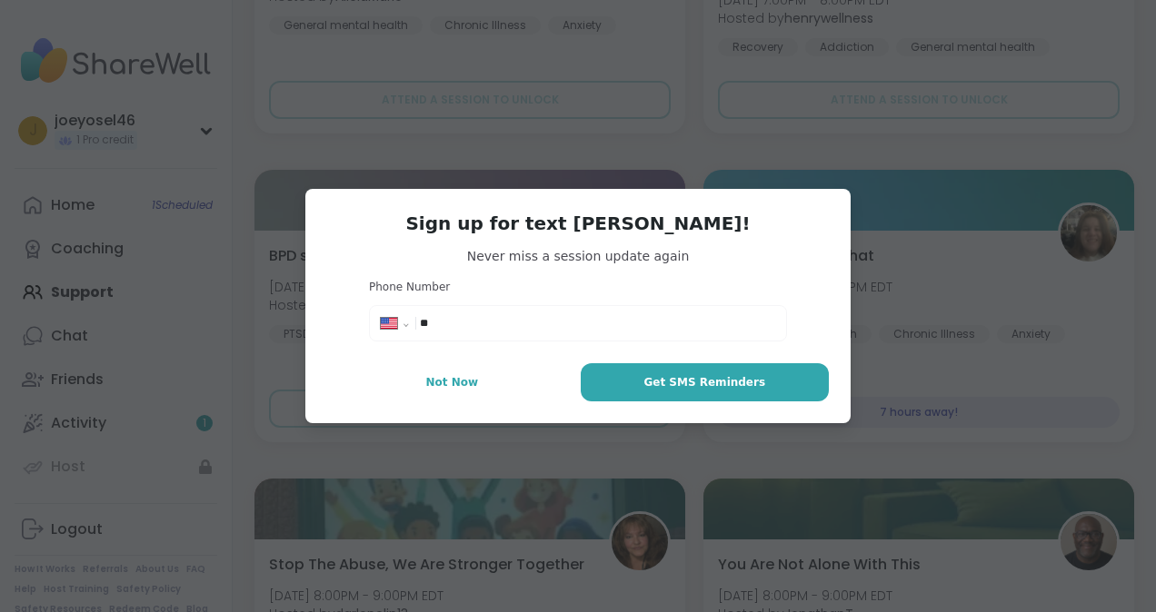
click at [434, 320] on input "**" at bounding box center [597, 323] width 355 height 18
type input "**********"
click at [694, 385] on span "Get SMS Reminders" at bounding box center [704, 382] width 122 height 16
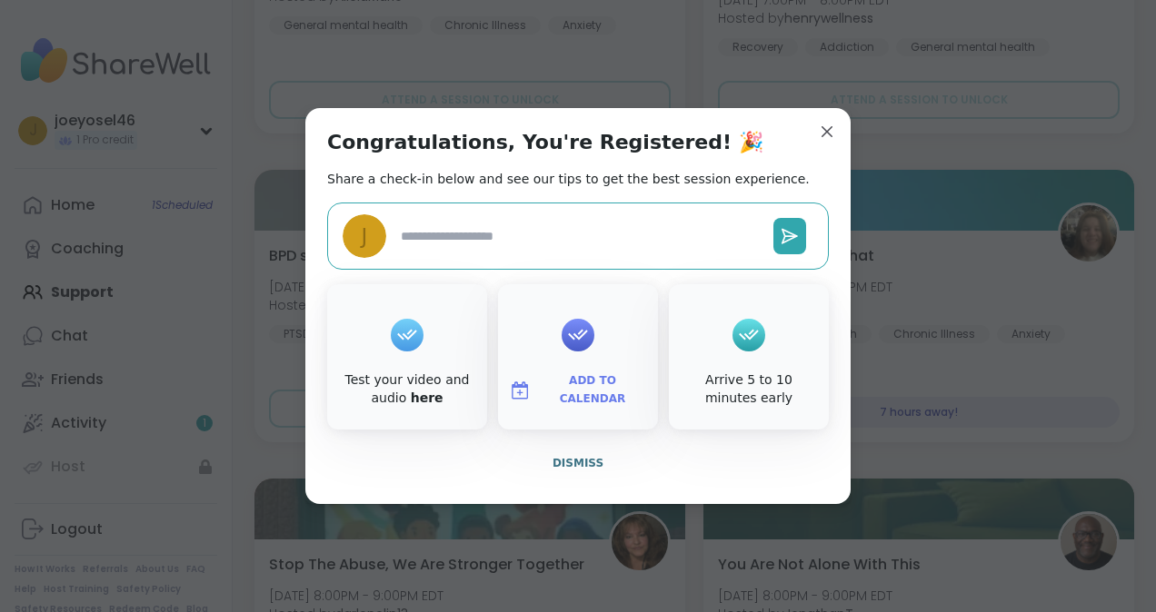
click at [567, 391] on span "Add to Calendar" at bounding box center [592, 390] width 109 height 35
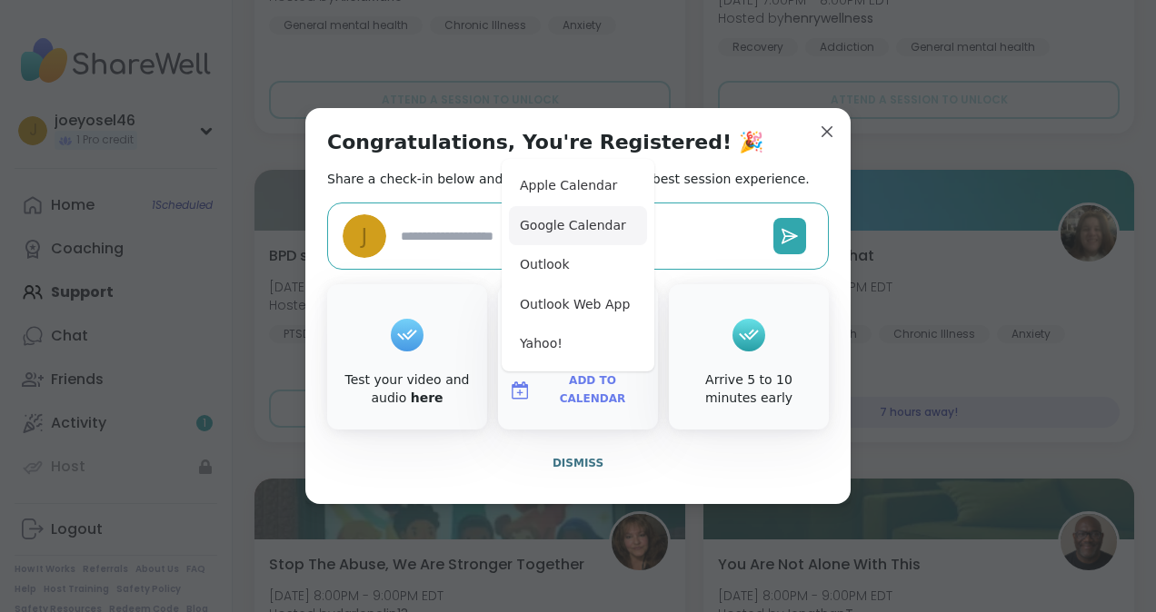
click at [591, 224] on button "Google Calendar" at bounding box center [578, 226] width 138 height 40
type textarea "*"
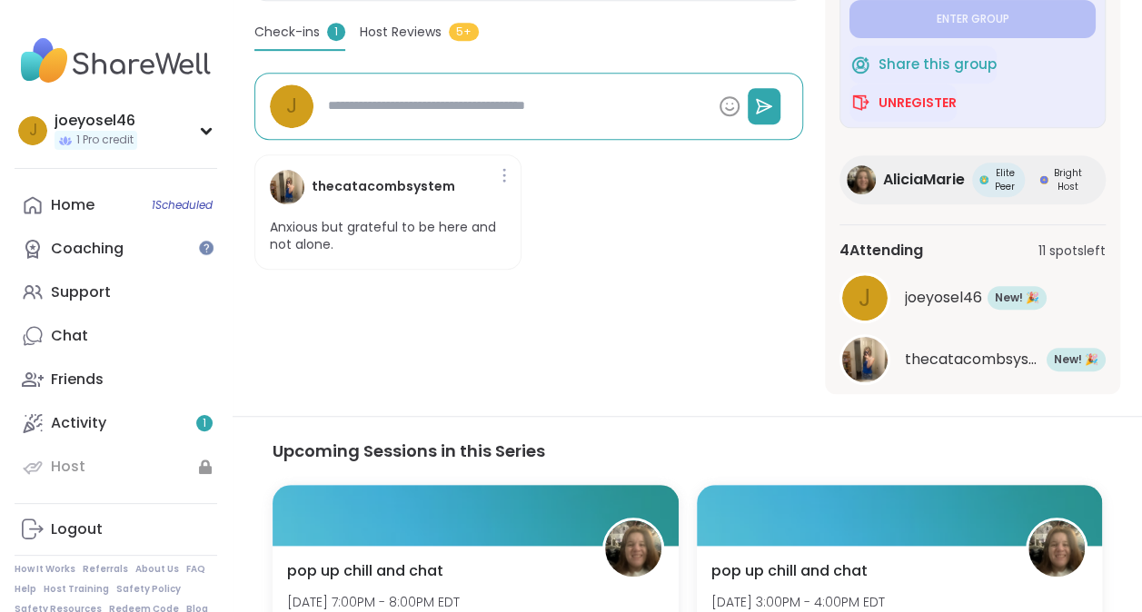
scroll to position [509, 0]
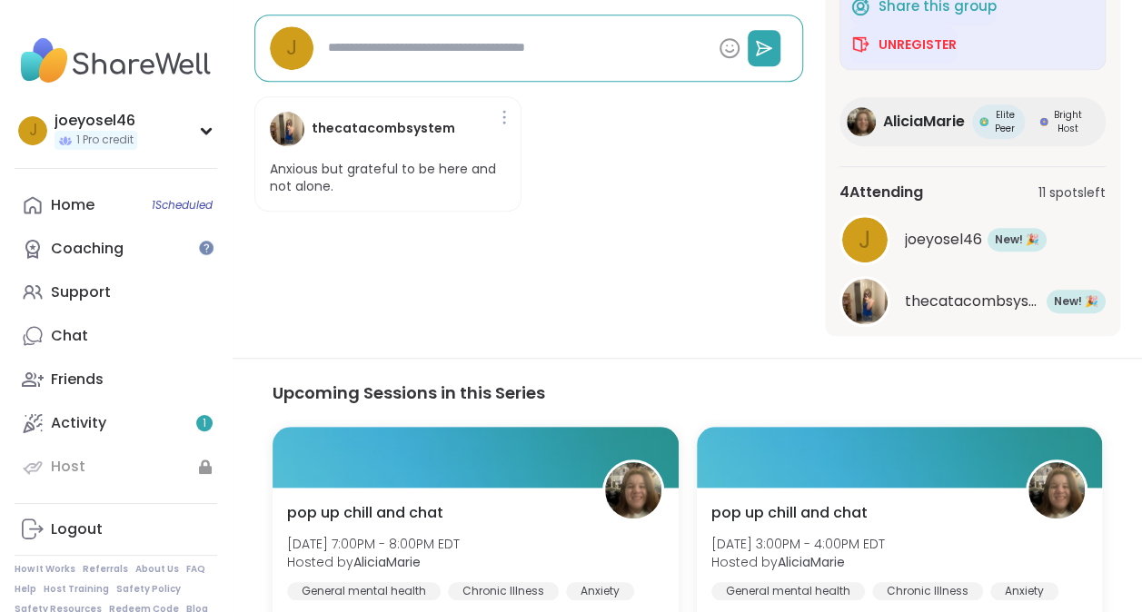
click at [861, 303] on img at bounding box center [864, 301] width 45 height 45
type textarea "*"
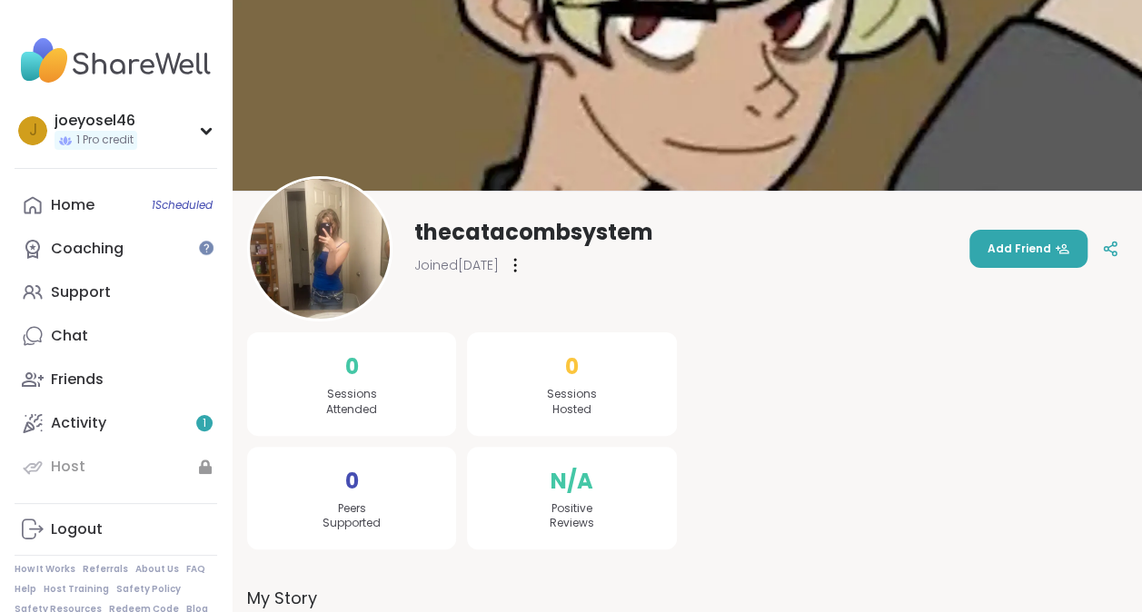
scroll to position [101, 0]
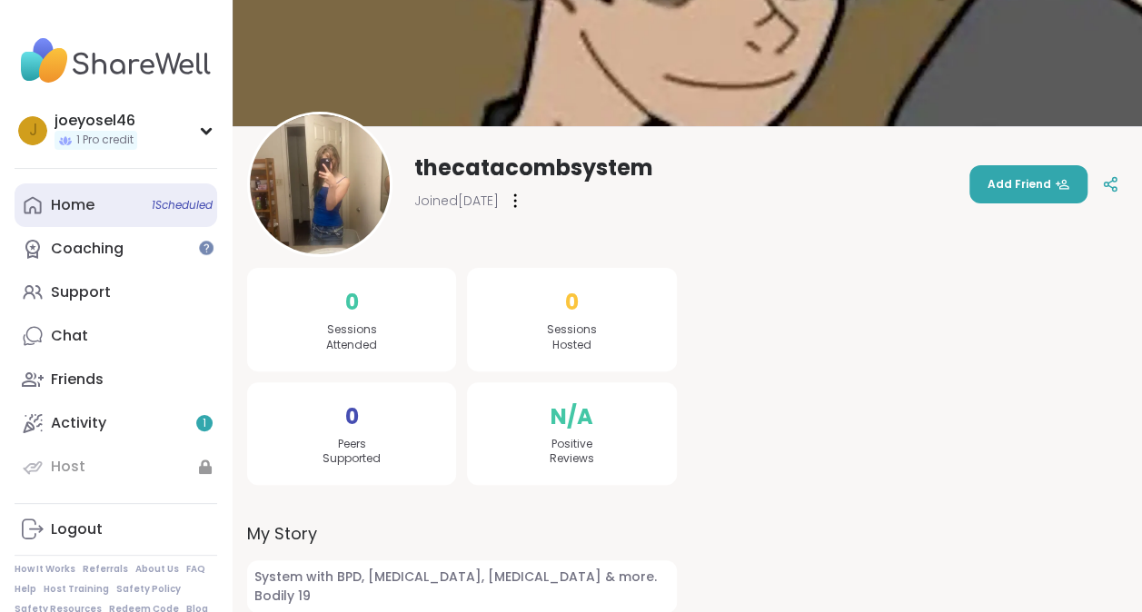
click at [80, 207] on div "Home 1 Scheduled" at bounding box center [73, 205] width 44 height 20
